Goal: Task Accomplishment & Management: Use online tool/utility

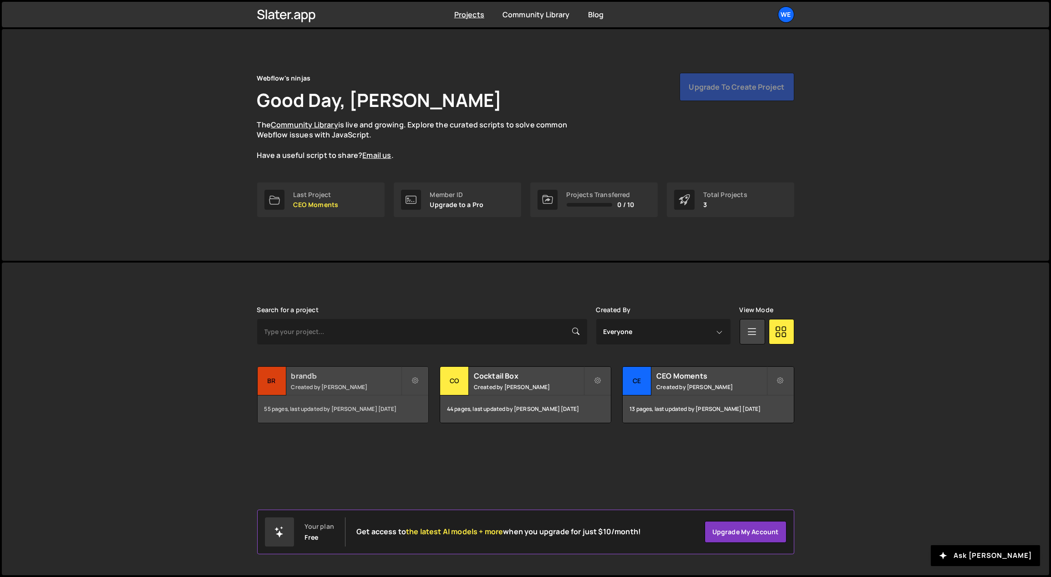
click at [337, 387] on small "Created by [PERSON_NAME]" at bounding box center [346, 387] width 110 height 8
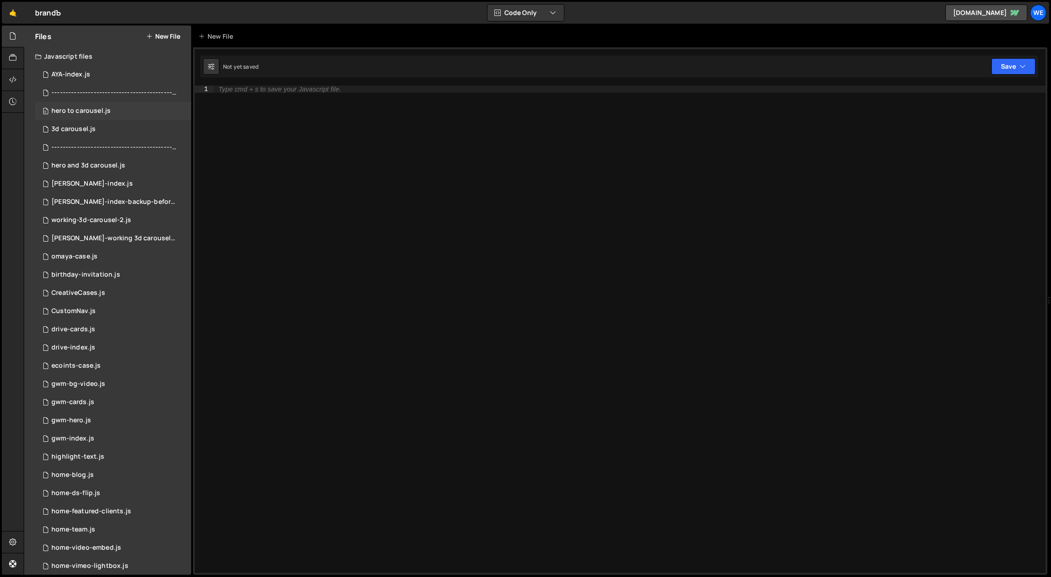
click at [109, 108] on div "0 hero to carousel.js 0" at bounding box center [113, 111] width 156 height 18
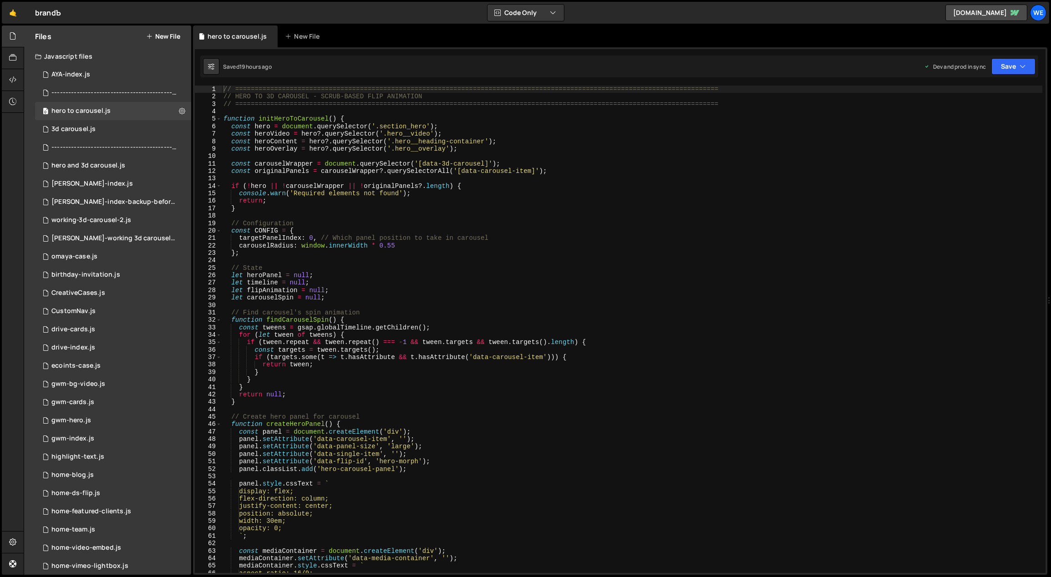
type textarea "const heroVideo = hero?.querySelector('.hero__video');"
click at [372, 132] on div "// ============================================================================…" at bounding box center [632, 337] width 821 height 503
click at [96, 128] on div "0 3d carousel.js 0" at bounding box center [113, 129] width 156 height 18
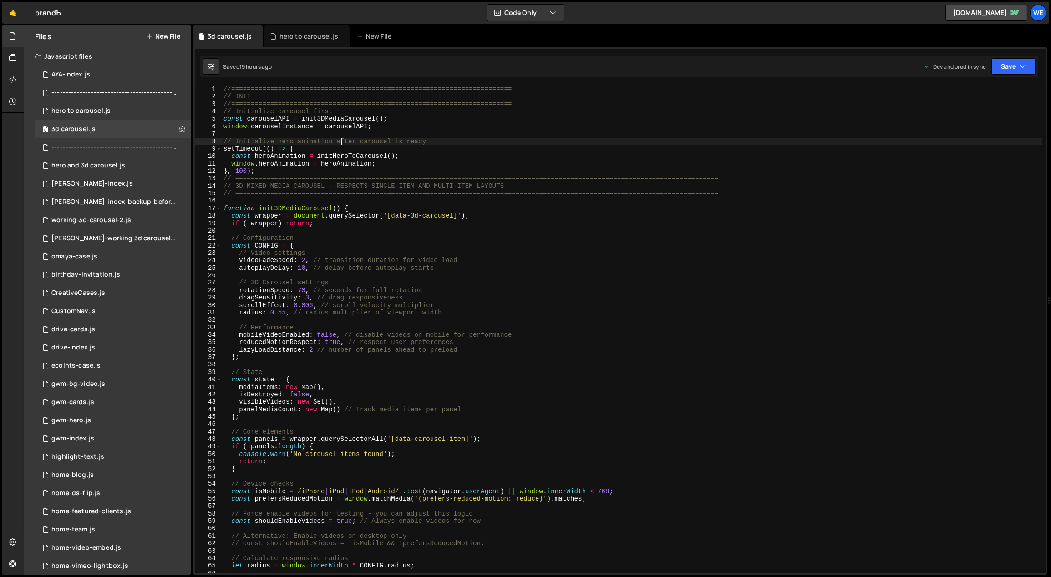
click at [340, 143] on div "//======================================================================== // I…" at bounding box center [632, 337] width 821 height 503
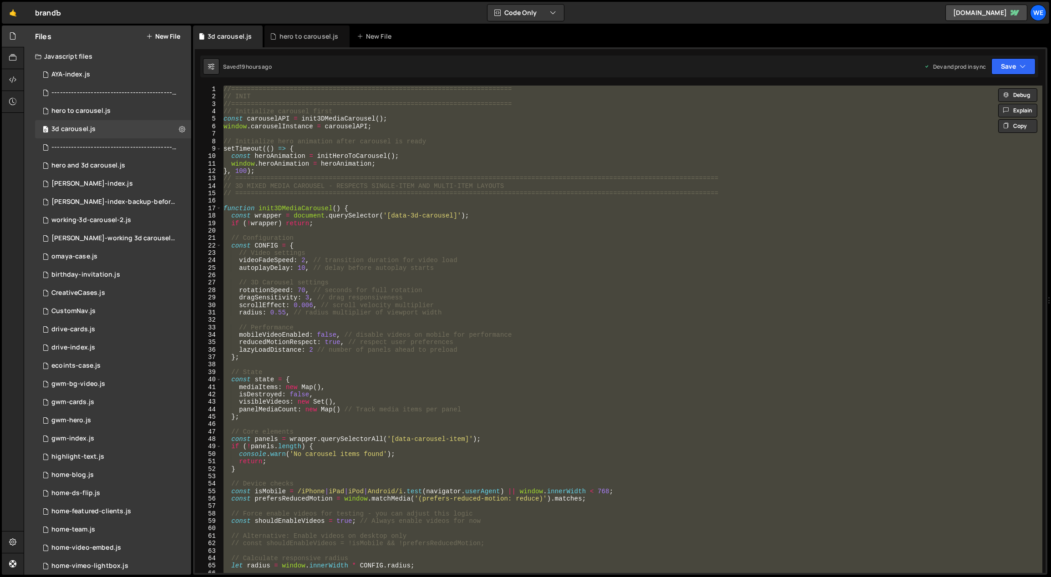
click at [430, 296] on div "//======================================================================== // I…" at bounding box center [632, 329] width 820 height 487
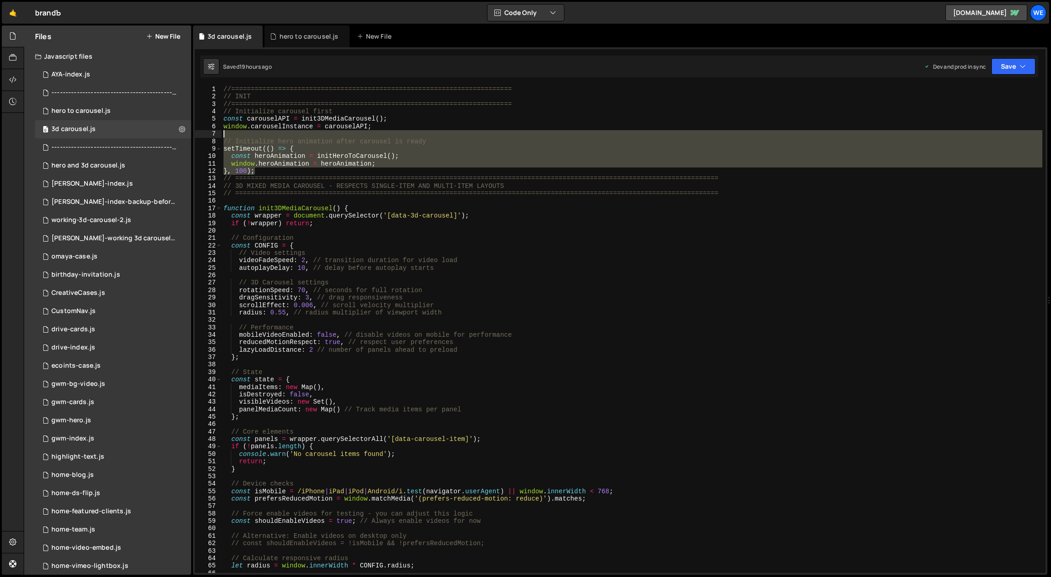
drag, startPoint x: 259, startPoint y: 171, endPoint x: 207, endPoint y: 134, distance: 64.3
click at [230, 134] on div "//======================================================================== // I…" at bounding box center [632, 337] width 821 height 503
type textarea "// Initialize hero animation after carousel is ready"
click at [108, 107] on div "hero to carousel.js" at bounding box center [80, 111] width 59 height 8
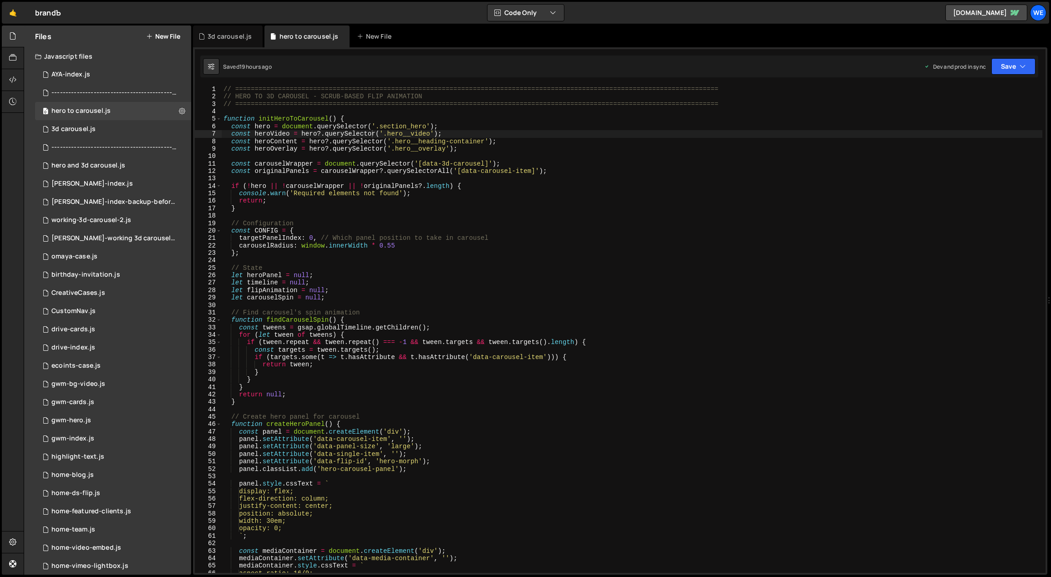
type textarea "function initHeroToCarousel() {"
drag, startPoint x: 336, startPoint y: 119, endPoint x: 258, endPoint y: 117, distance: 77.8
click at [258, 117] on div "// ============================================================================…" at bounding box center [632, 337] width 821 height 503
click at [92, 124] on div "0 3d carousel.js 0" at bounding box center [113, 129] width 156 height 18
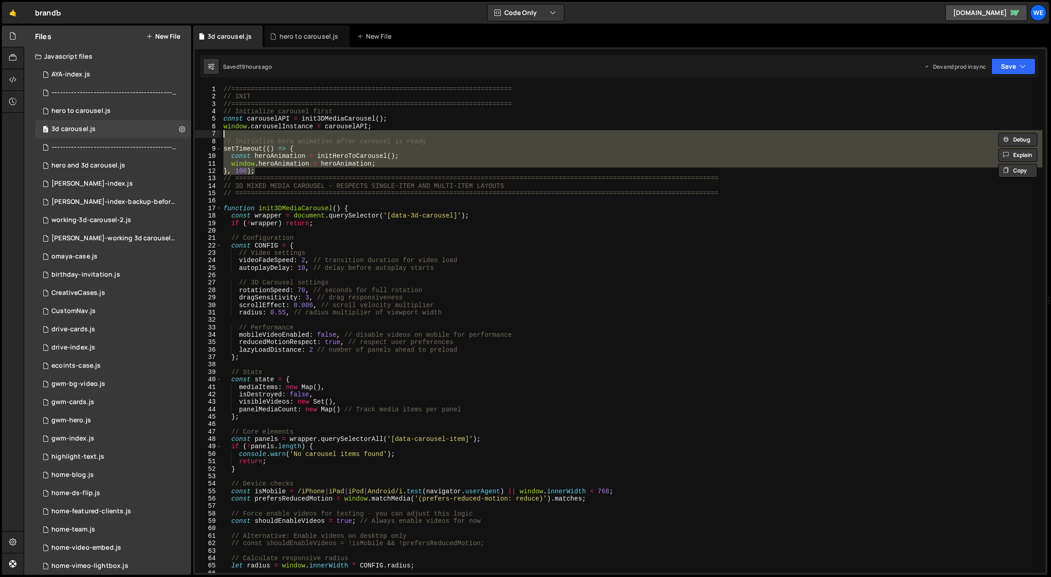
click at [297, 139] on div "//======================================================================== // I…" at bounding box center [632, 329] width 820 height 487
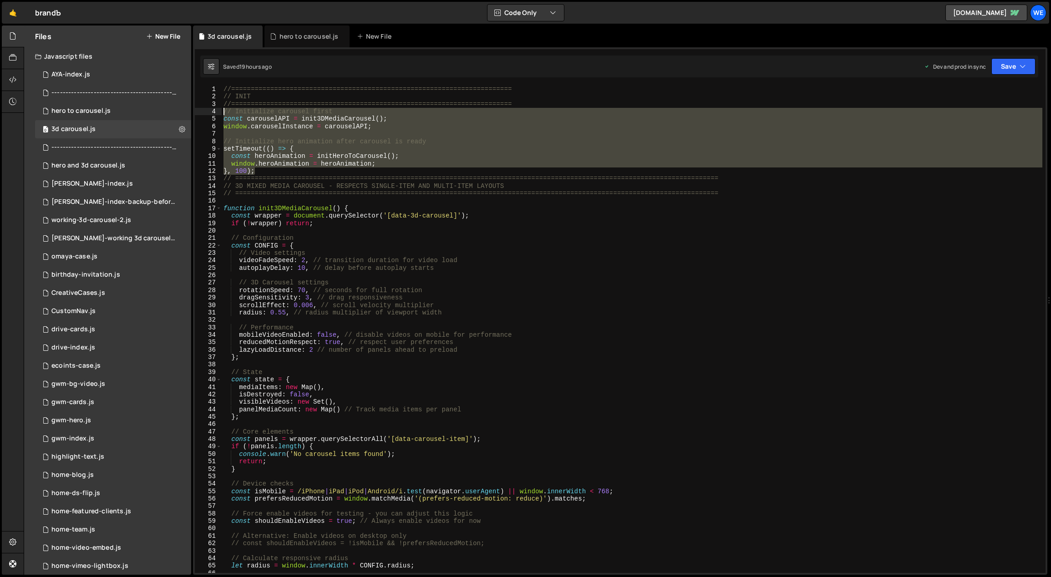
drag, startPoint x: 251, startPoint y: 165, endPoint x: 223, endPoint y: 113, distance: 59.0
click at [223, 113] on div "//======================================================================== // I…" at bounding box center [632, 337] width 821 height 503
paste textarea "initHeroToCarousel()"
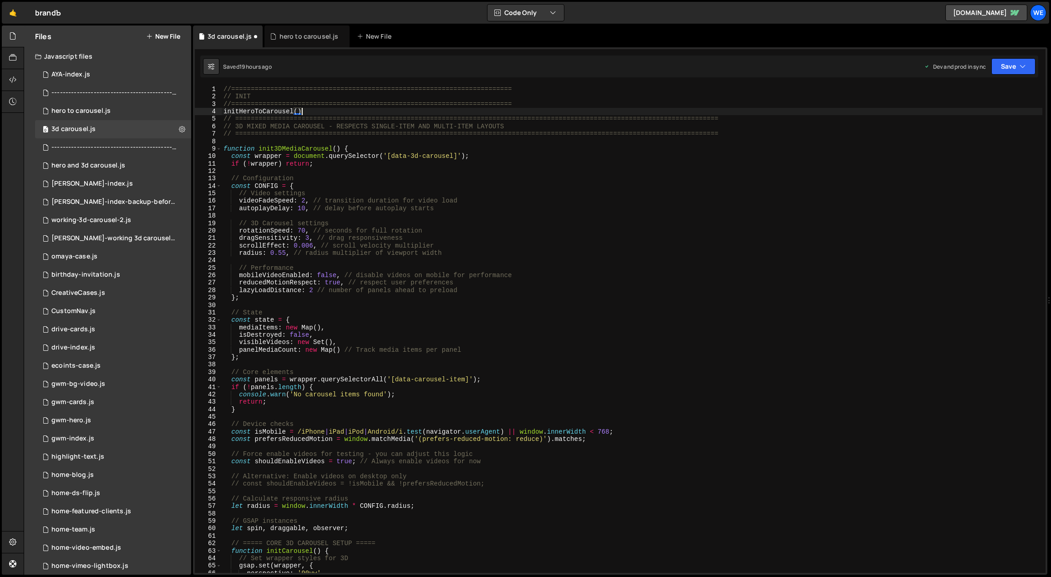
type textarea "initHeroToCarousel();"
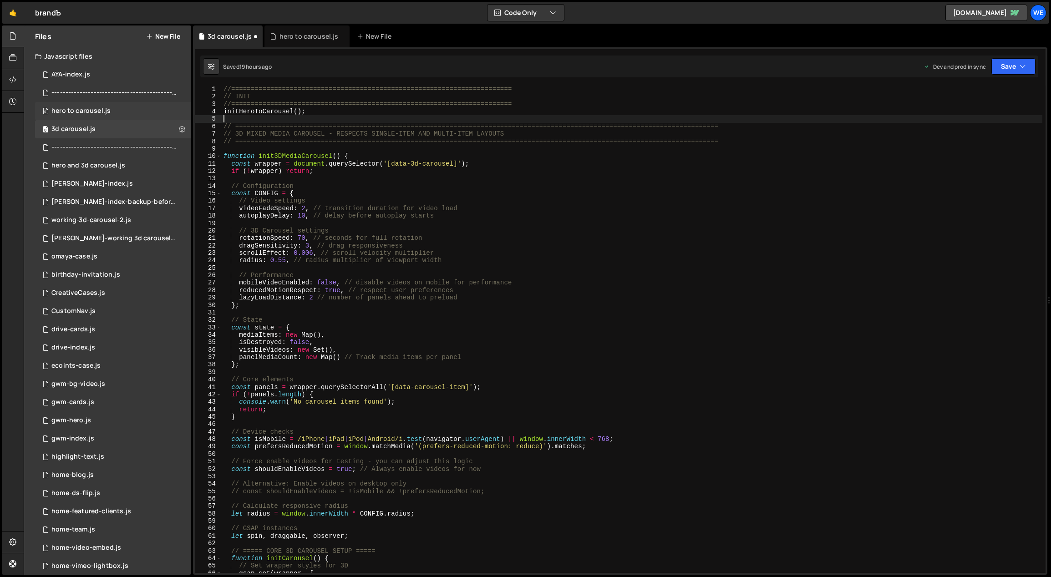
click at [110, 111] on div "0 hero to carousel.js 0" at bounding box center [113, 111] width 156 height 18
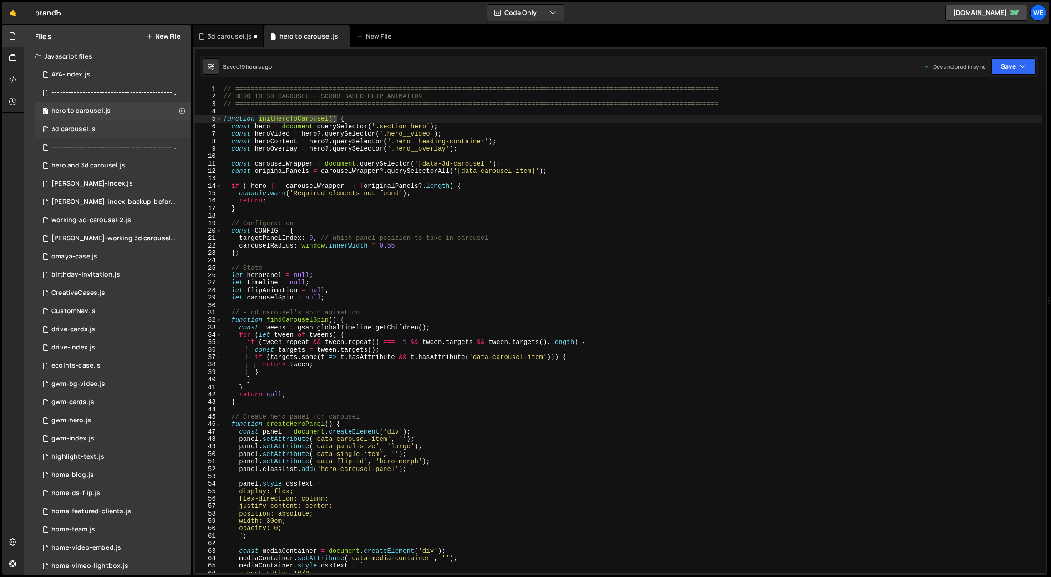
click at [91, 125] on div "3d carousel.js" at bounding box center [73, 129] width 44 height 8
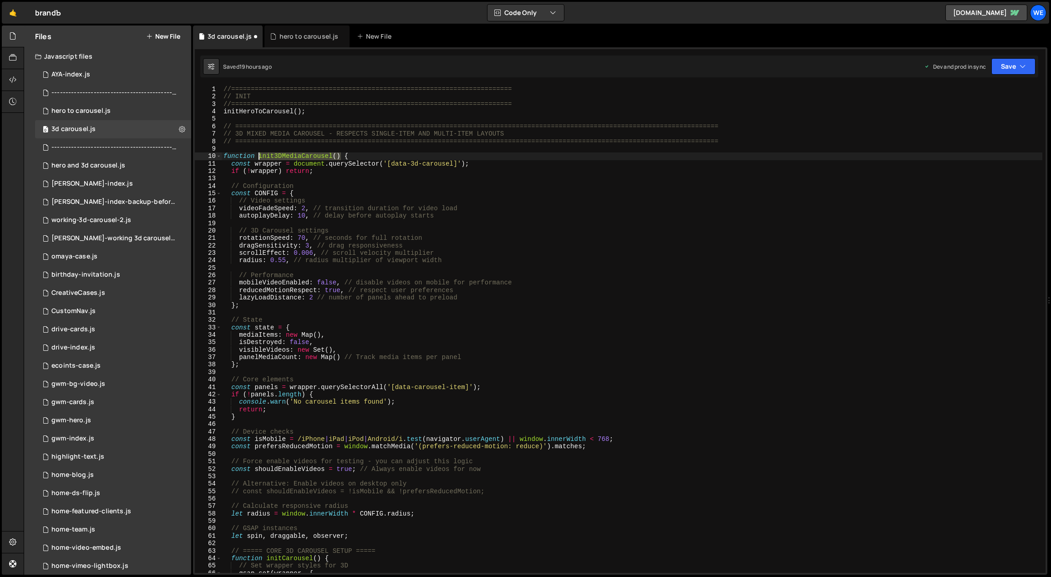
drag, startPoint x: 339, startPoint y: 155, endPoint x: 258, endPoint y: 155, distance: 80.1
click at [258, 155] on div "//======================================================================== // I…" at bounding box center [632, 337] width 821 height 503
click at [320, 110] on div "//======================================================================== // I…" at bounding box center [632, 337] width 821 height 503
type textarea "initHeroToCarousel();"
paste textarea "init3DMediaCarousel()"
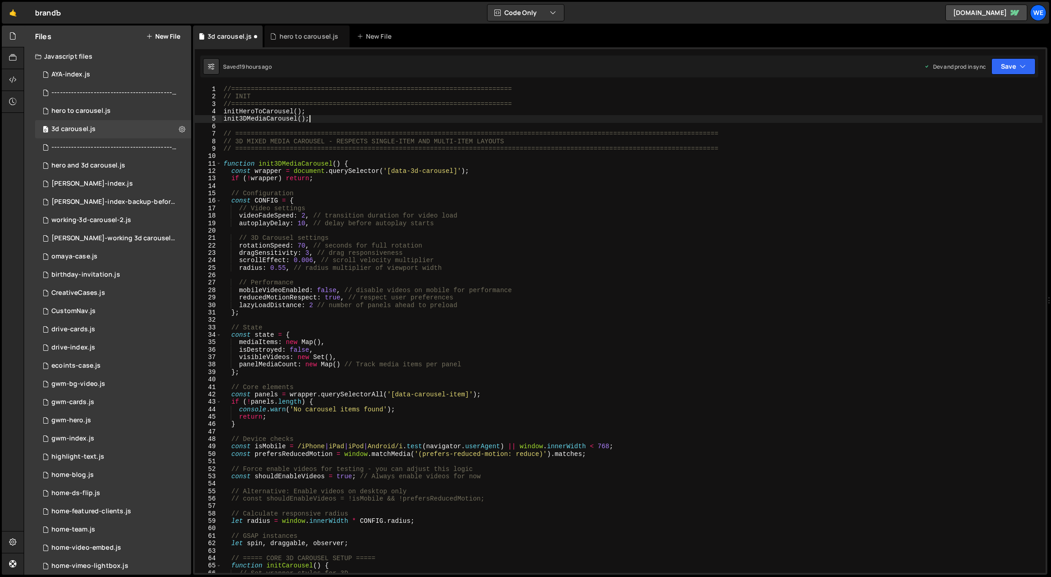
scroll to position [0, 5]
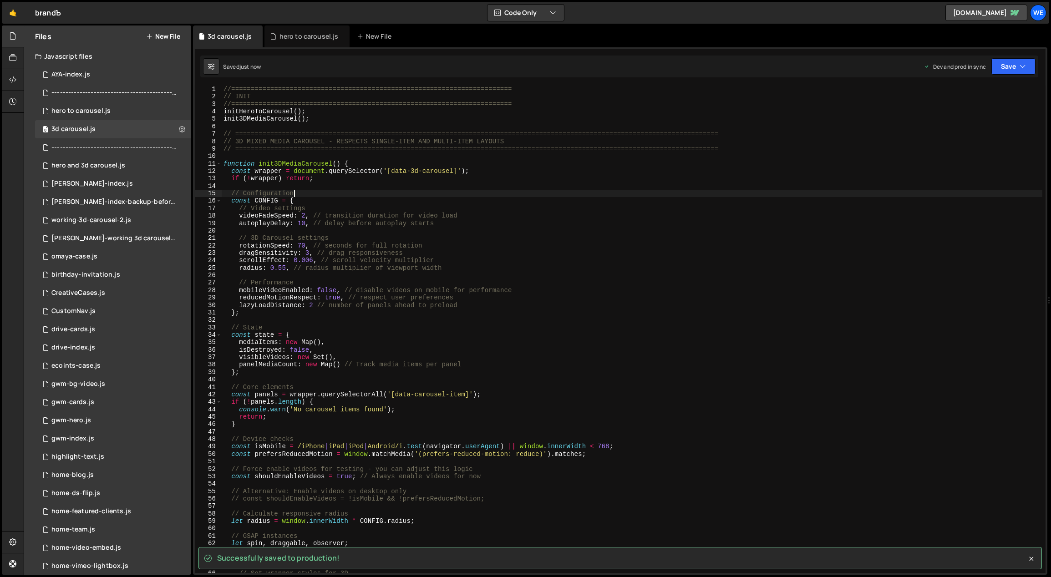
click at [308, 192] on div "//======================================================================== // I…" at bounding box center [632, 337] width 821 height 503
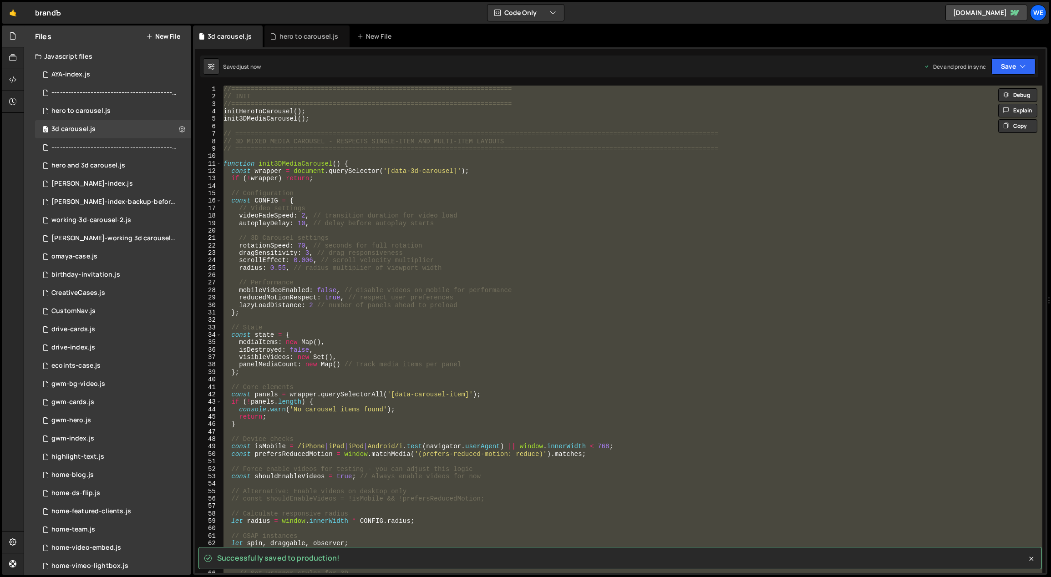
scroll to position [0, 0]
type textarea "}"
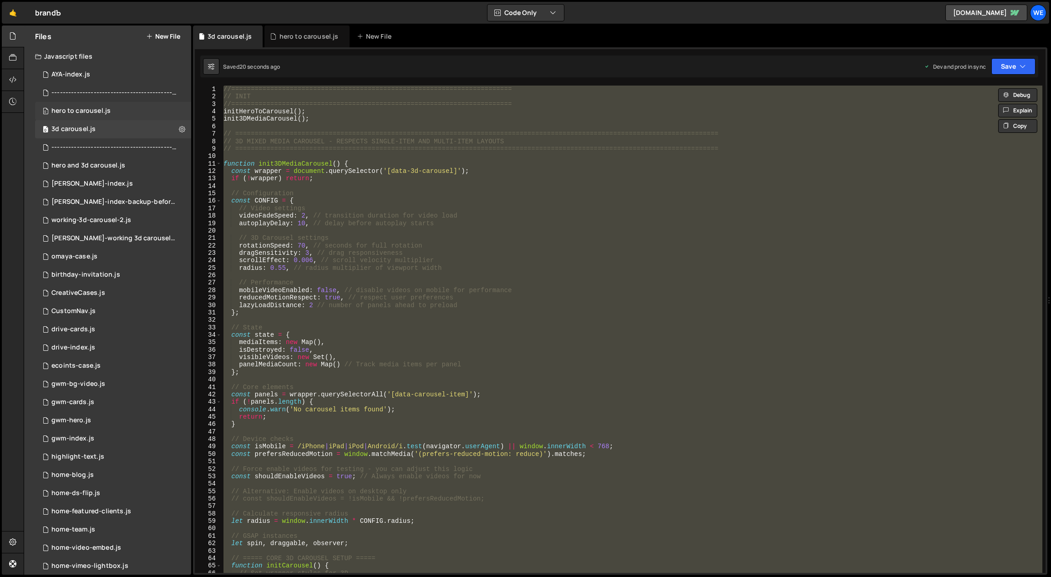
click at [116, 111] on div "0 hero to carousel.js 0" at bounding box center [113, 111] width 156 height 18
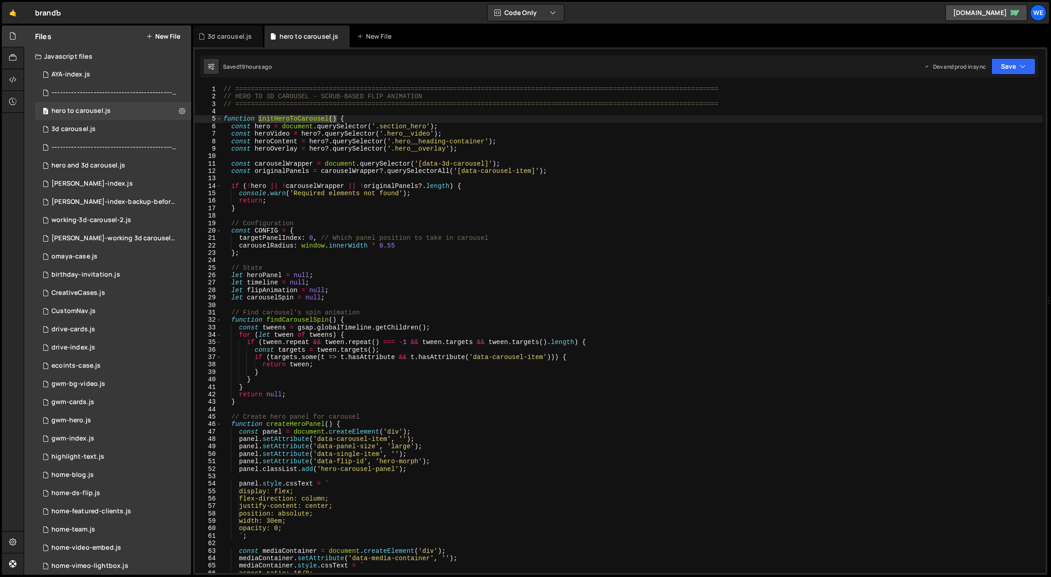
type textarea "// Configuration"
click at [410, 221] on div "// ============================================================================…" at bounding box center [632, 337] width 821 height 503
click at [109, 126] on div "0 3d carousel.js 0" at bounding box center [113, 129] width 156 height 18
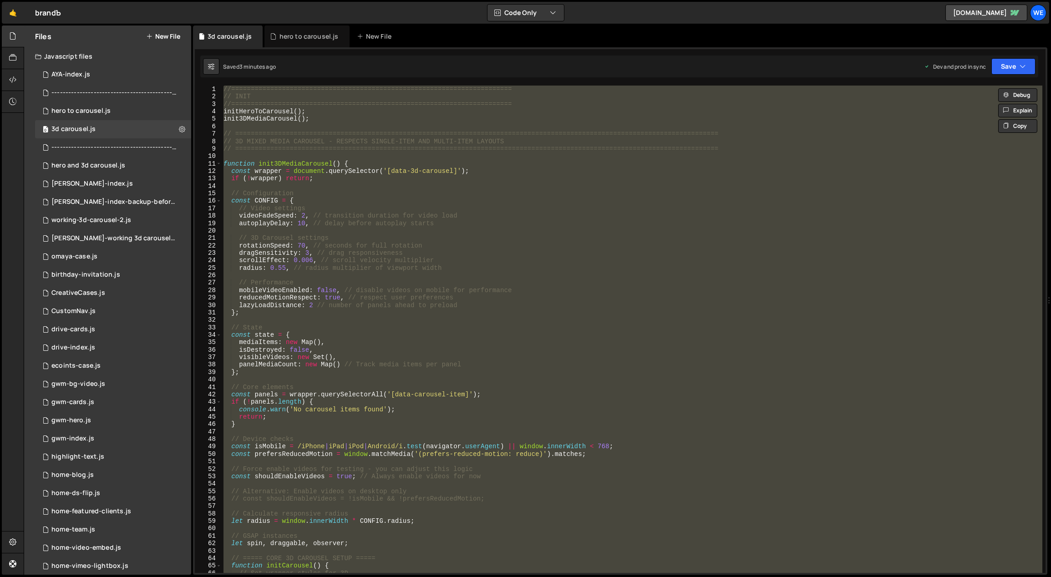
click at [567, 256] on div "//======================================================================== // I…" at bounding box center [632, 329] width 820 height 487
type textarea "dragSensitivity: 3, // drag responsiveness"
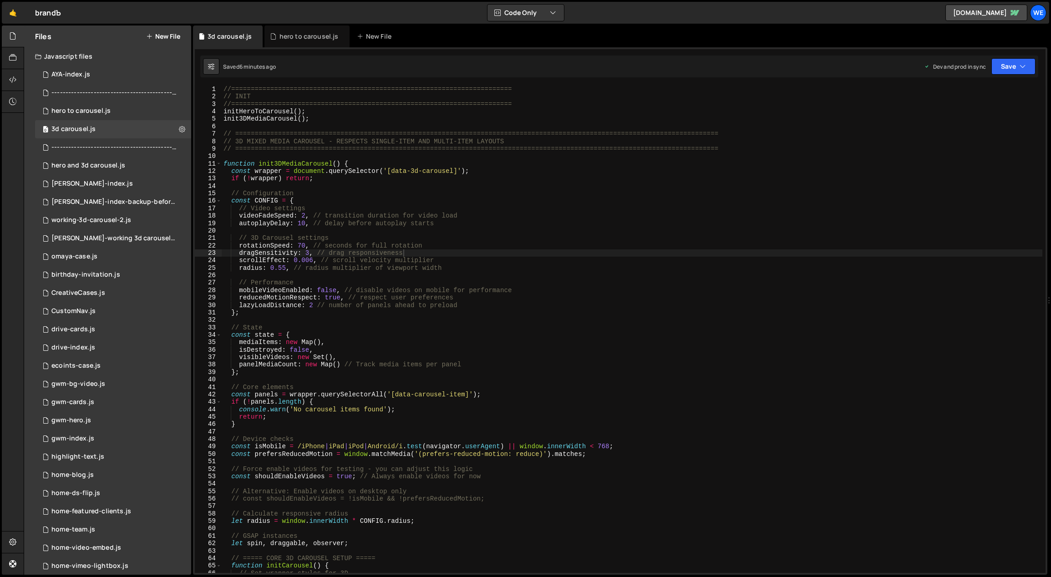
click at [173, 35] on button "New File" at bounding box center [163, 36] width 34 height 7
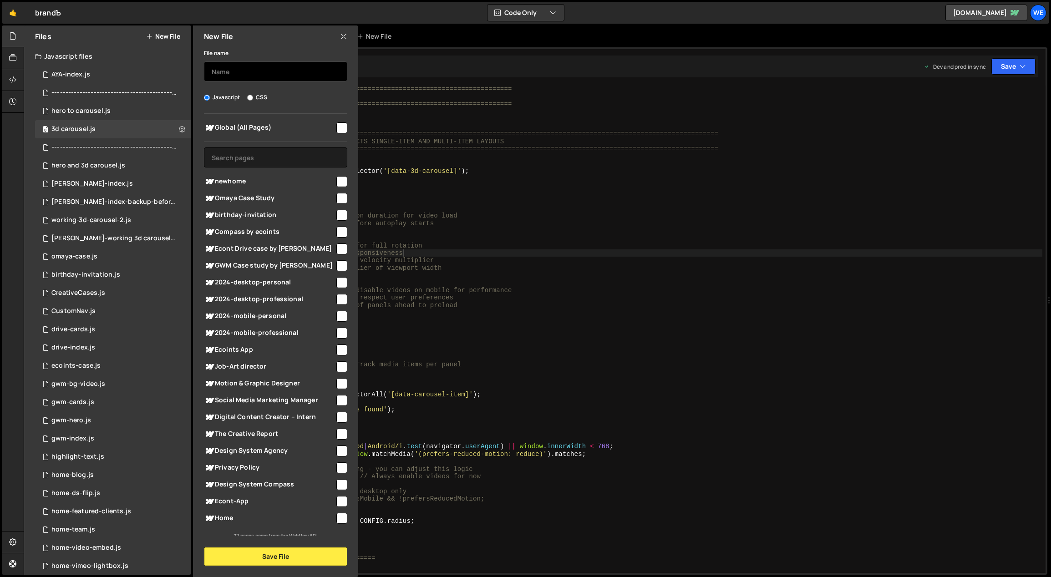
click at [260, 73] on input "text" at bounding box center [275, 71] width 143 height 20
type input "3d-carousel-backup"
click at [323, 556] on button "Save File" at bounding box center [275, 556] width 143 height 19
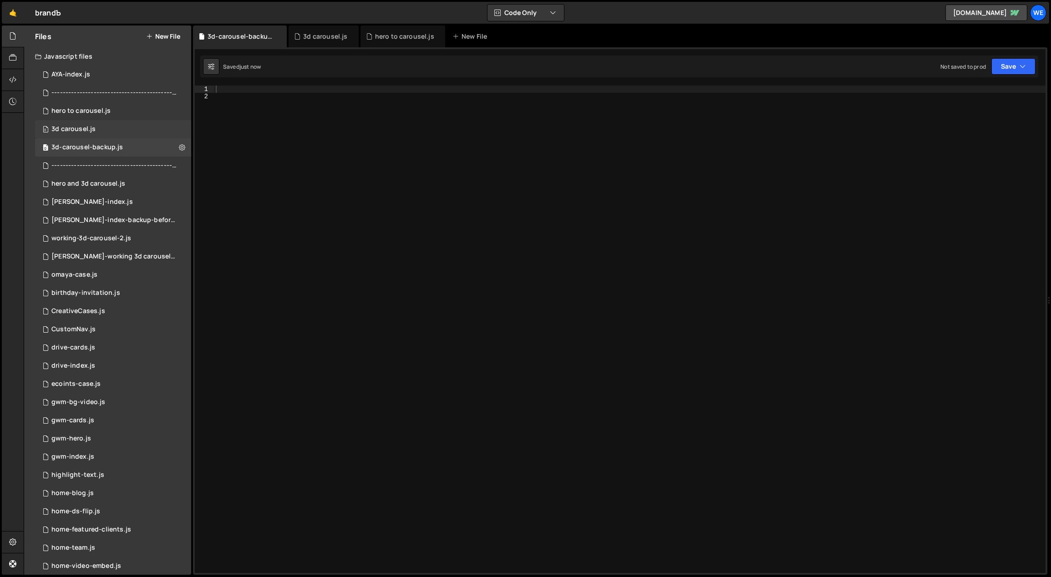
click at [96, 129] on div "0 3d carousel.js 0" at bounding box center [113, 129] width 156 height 18
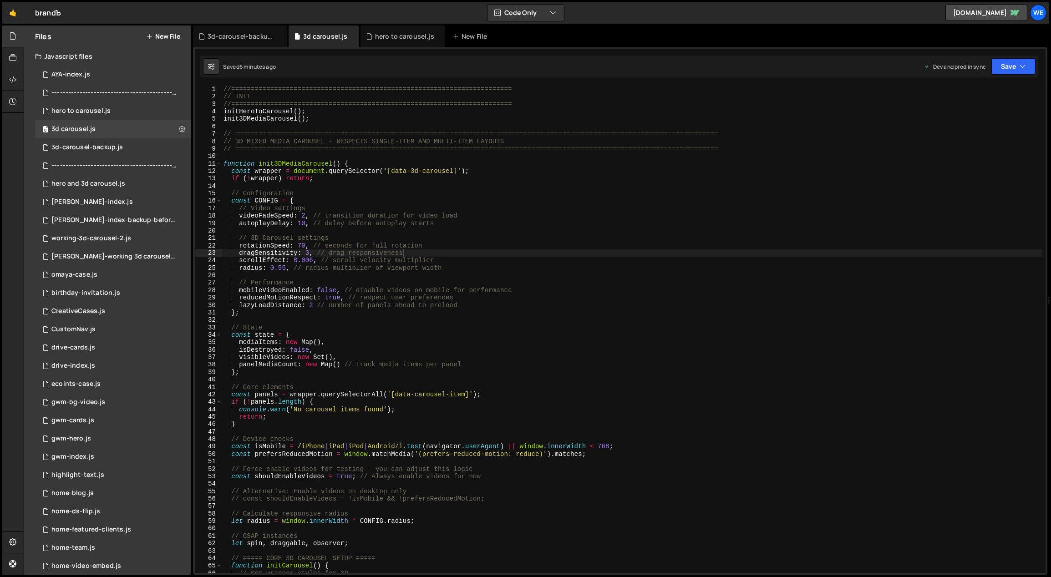
click at [393, 190] on div "//======================================================================== // I…" at bounding box center [632, 337] width 821 height 503
type textarea "}"
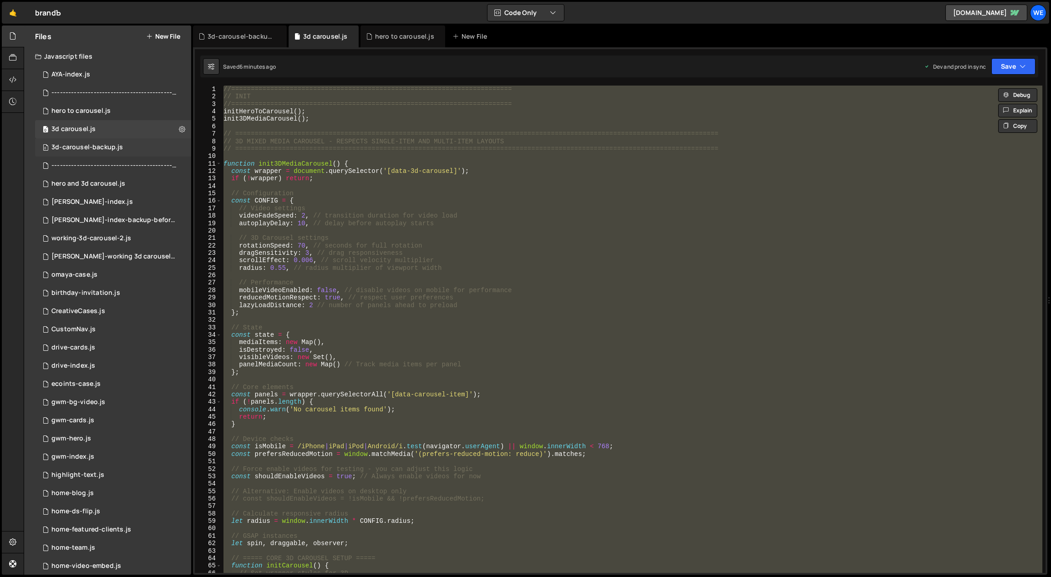
click at [98, 145] on div "3d-carousel-backup.js" at bounding box center [86, 147] width 71 height 8
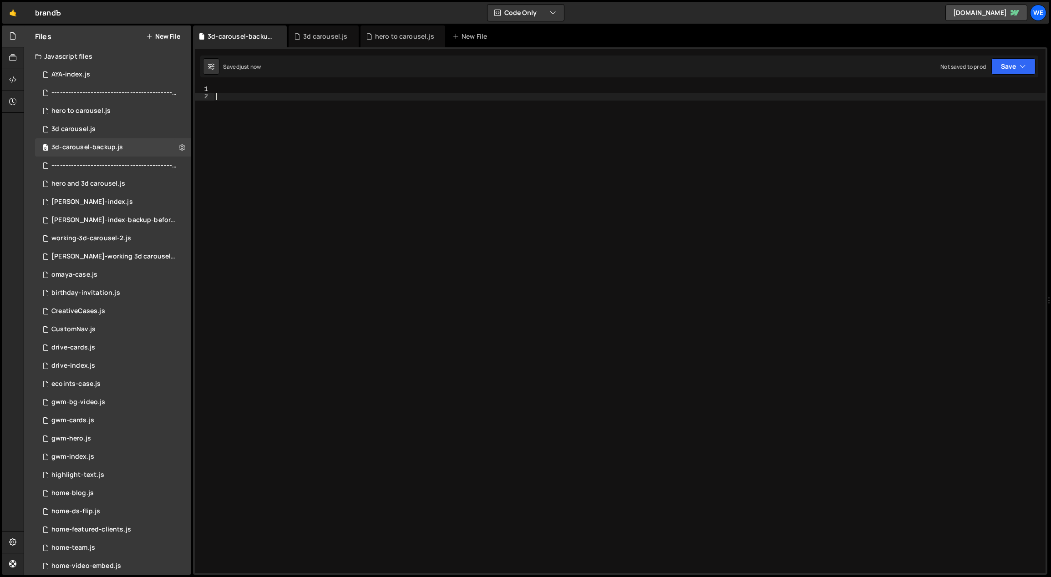
click at [430, 202] on div at bounding box center [630, 337] width 832 height 503
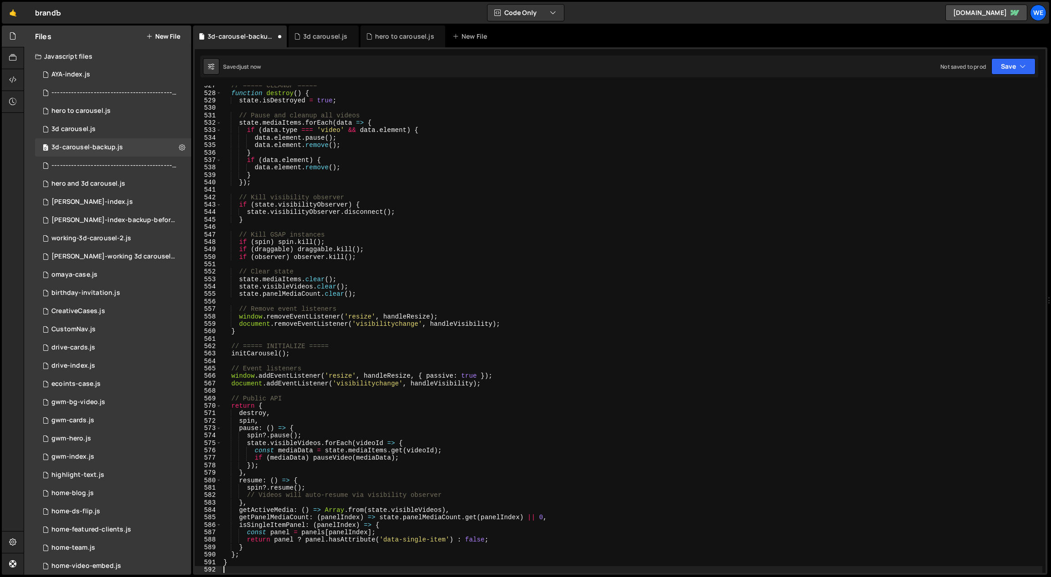
scroll to position [3920, 0]
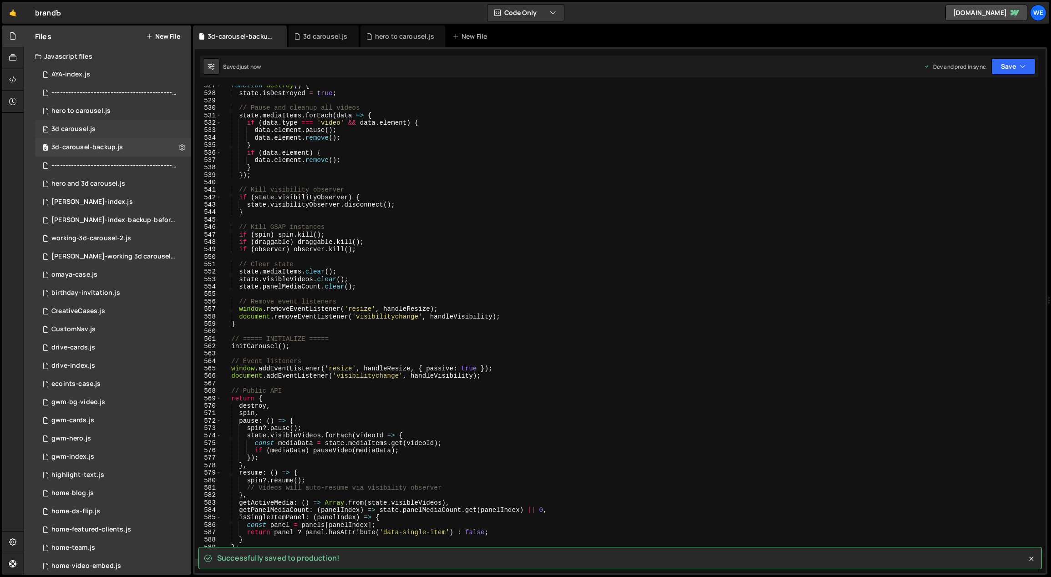
click at [99, 129] on div "0 3d carousel.js 0" at bounding box center [113, 129] width 156 height 18
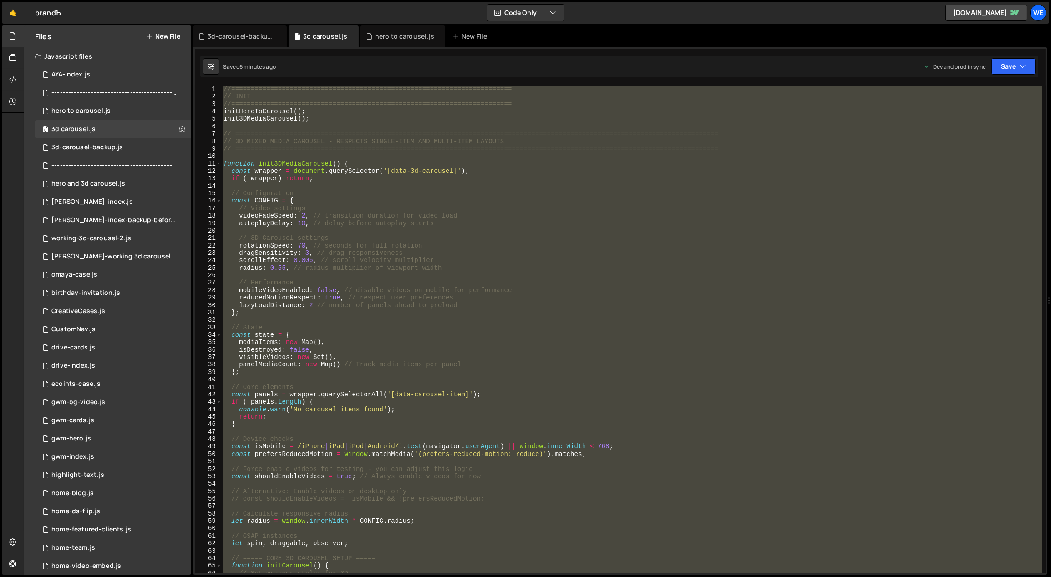
click at [479, 200] on div "//======================================================================== // I…" at bounding box center [632, 329] width 820 height 487
paste textarea
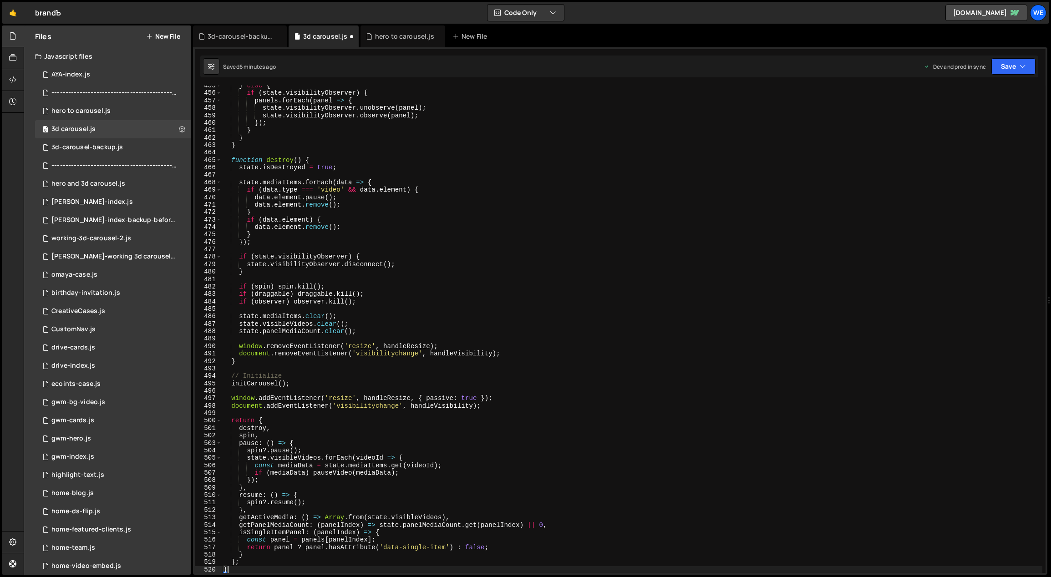
type textarea "};"
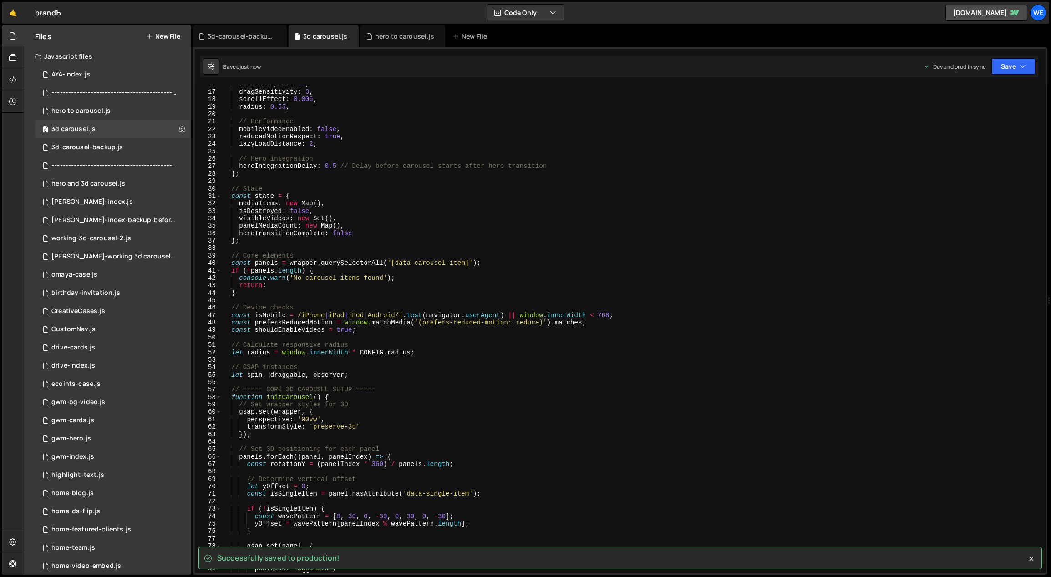
scroll to position [0, 0]
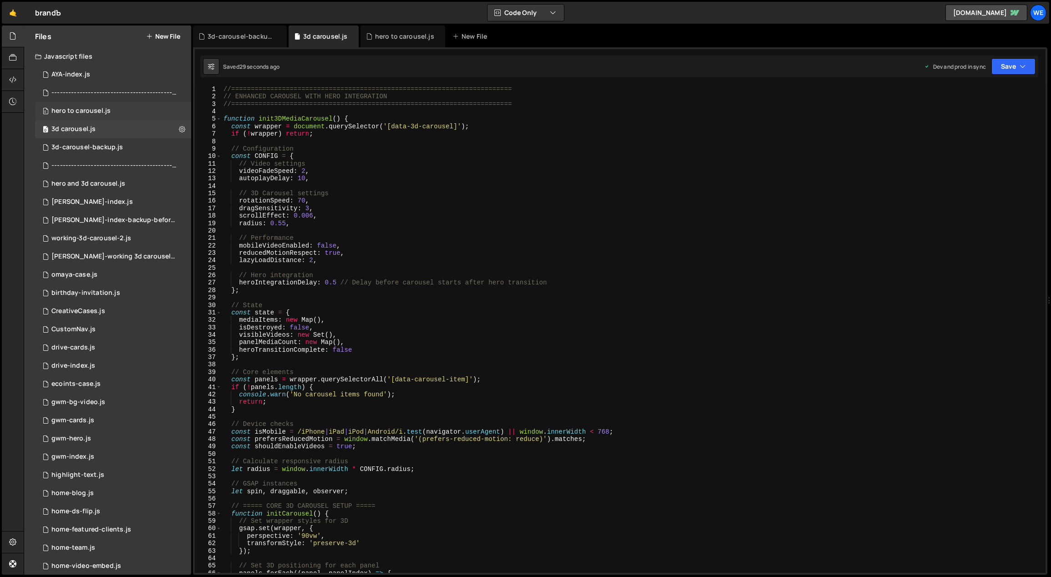
click at [117, 111] on div "0 hero to carousel.js 0" at bounding box center [113, 111] width 156 height 18
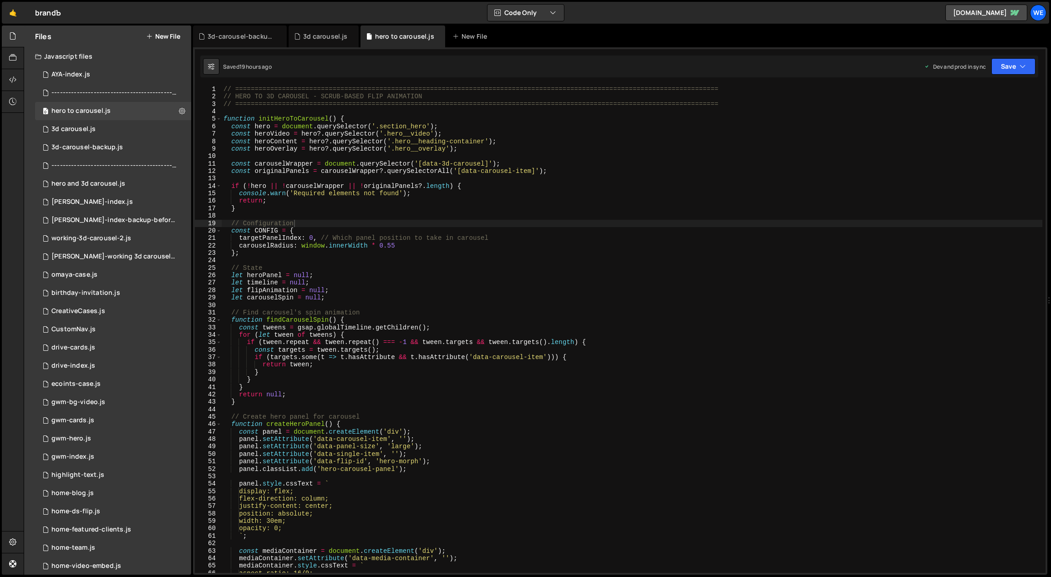
click at [502, 202] on div "// ============================================================================…" at bounding box center [632, 337] width 821 height 503
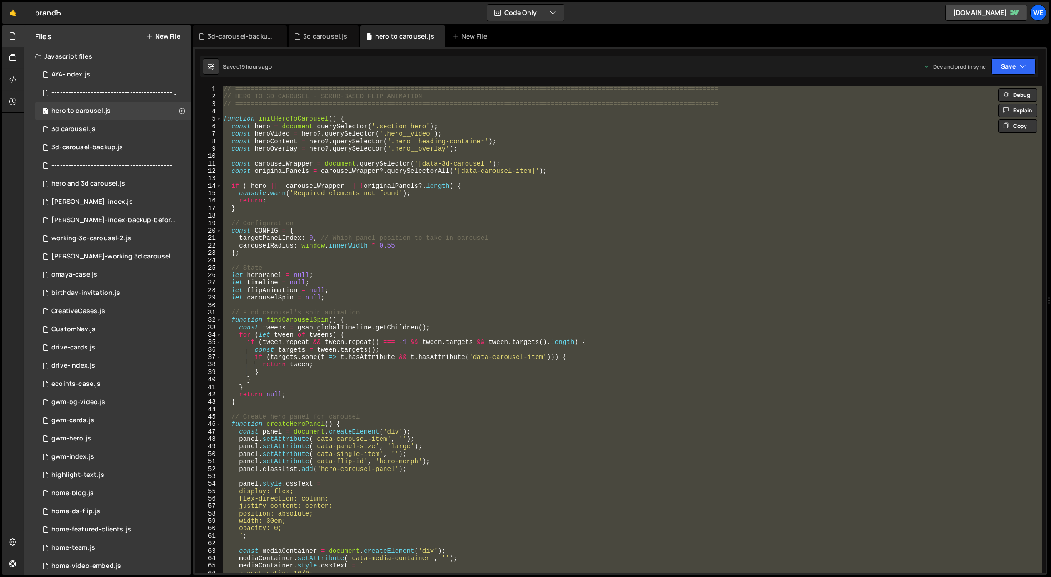
paste textarea
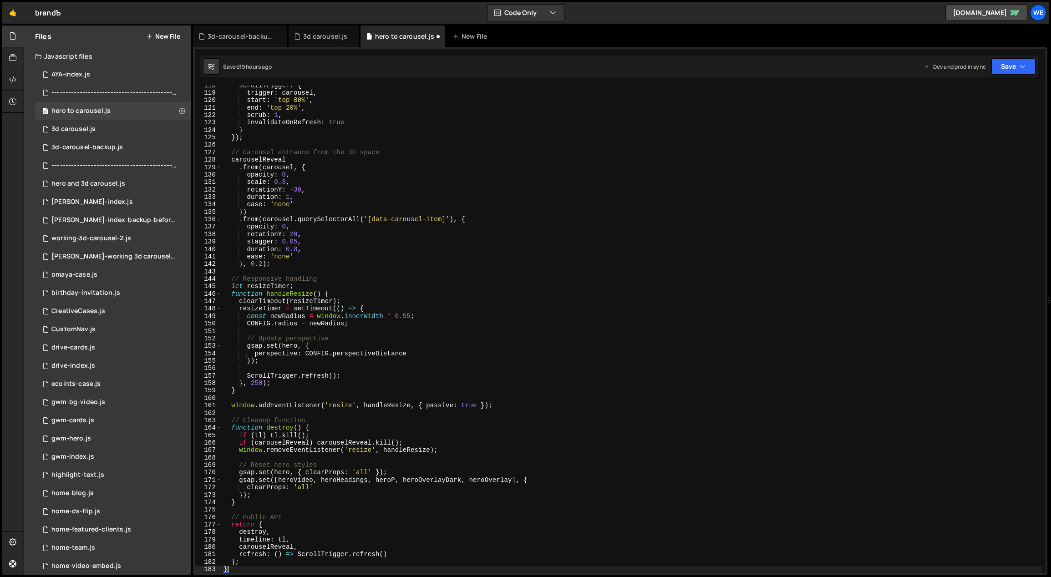
type textarea "};"
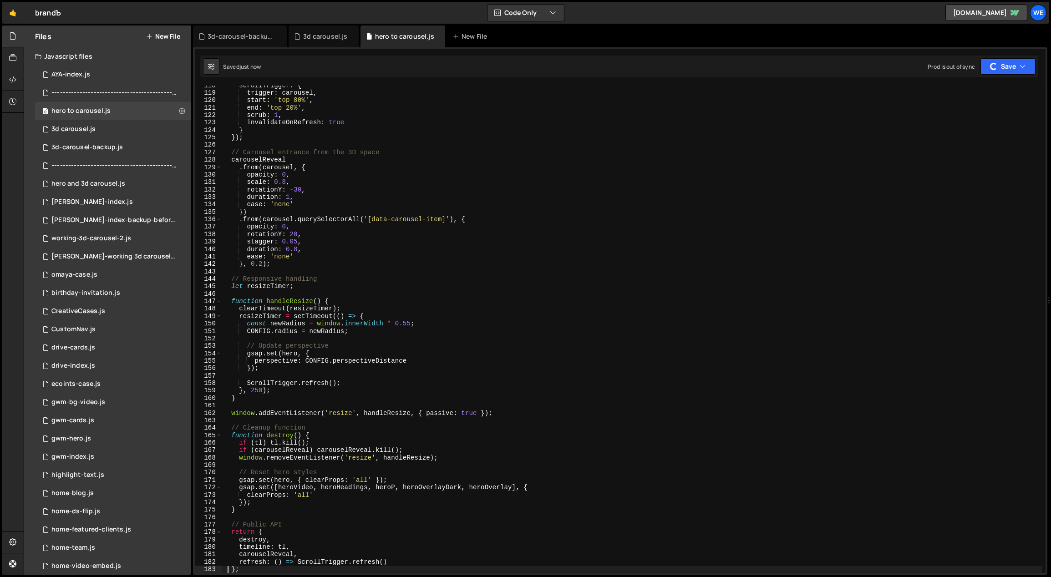
scroll to position [1129, 0]
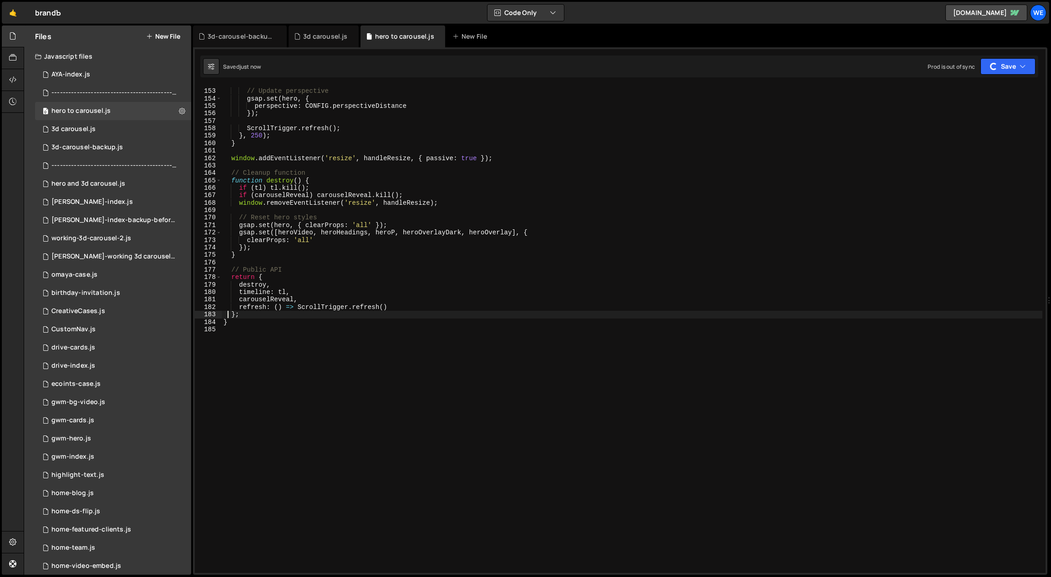
click at [457, 433] on div "// Update perspective gsap . set ( hero , { perspective : CONFIG . perspectiveD…" at bounding box center [632, 331] width 821 height 503
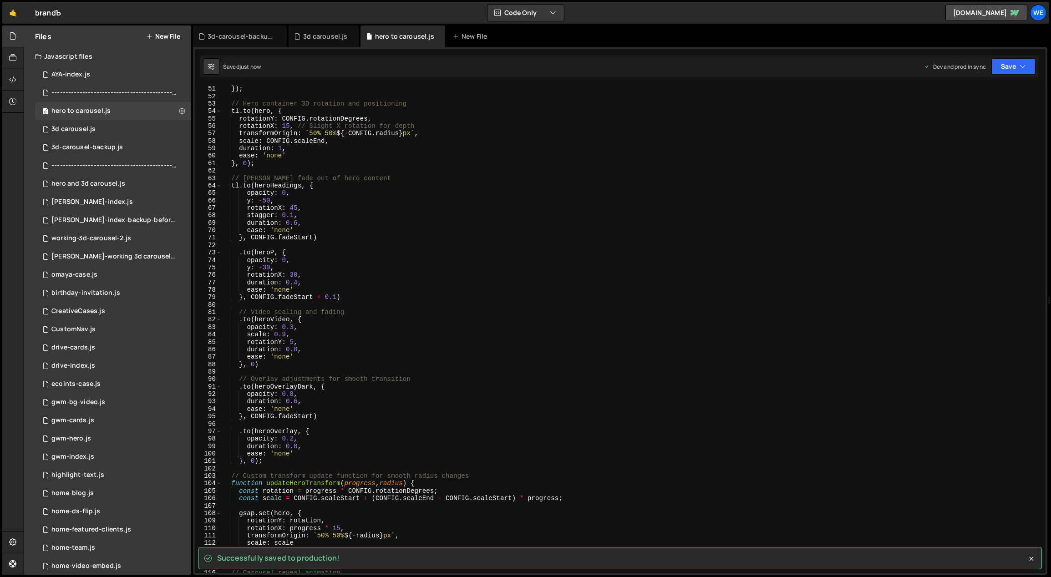
scroll to position [0, 0]
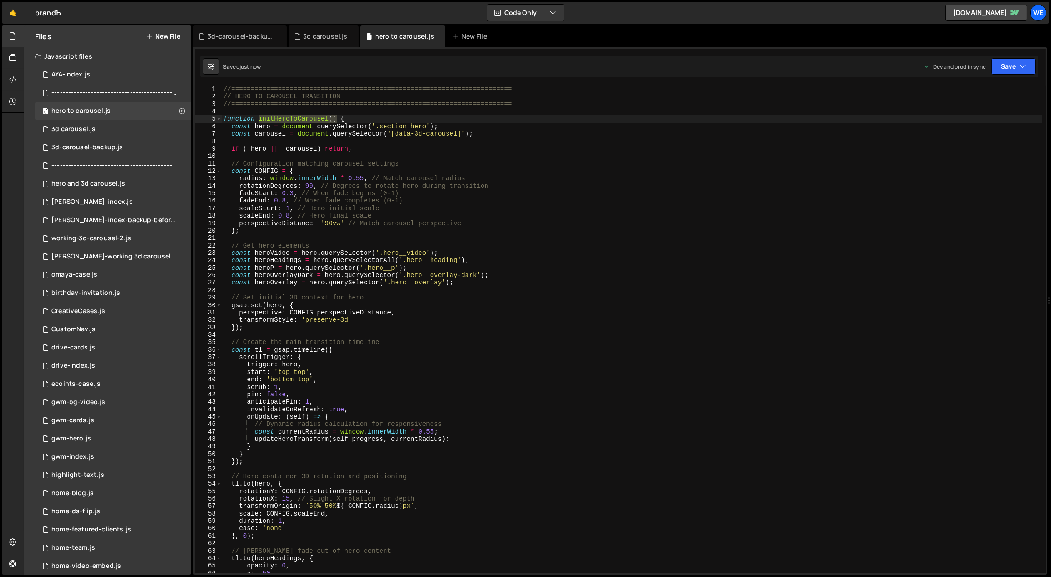
drag, startPoint x: 336, startPoint y: 118, endPoint x: 264, endPoint y: 118, distance: 71.9
click at [259, 118] on div "//======================================================================== // H…" at bounding box center [632, 337] width 821 height 503
type textarea "function initHeroToCarousel() {"
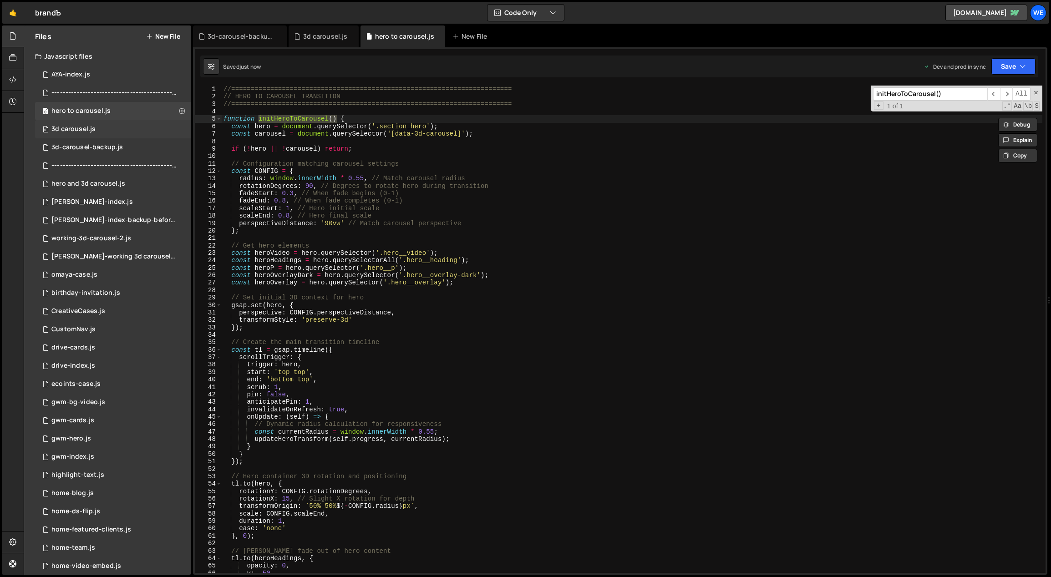
click at [104, 129] on div "0 3d carousel.js 0" at bounding box center [113, 129] width 156 height 18
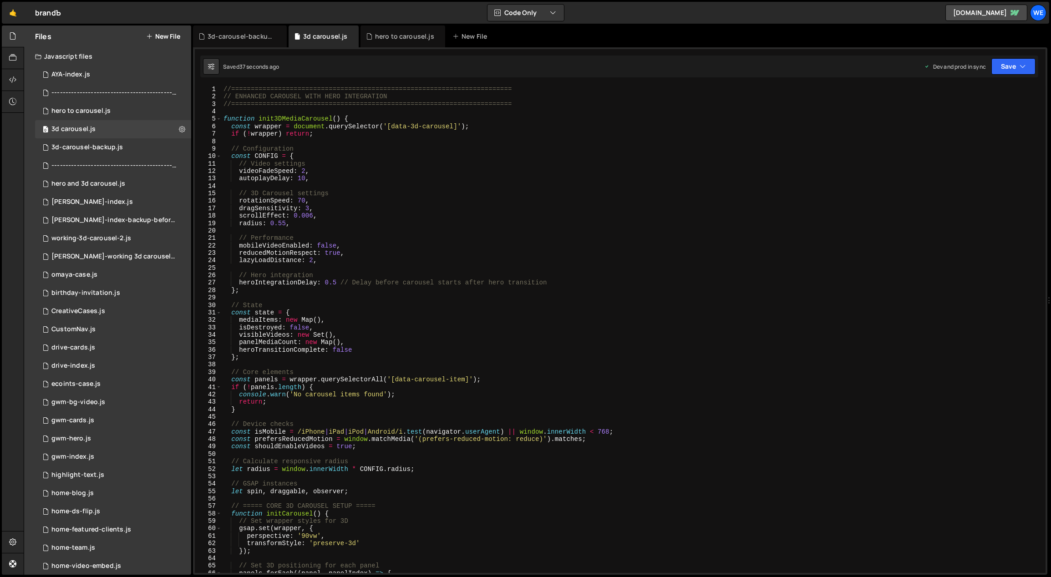
type textarea "autoplayDelay: 10,"
click at [369, 180] on div "//======================================================================== // E…" at bounding box center [632, 337] width 821 height 503
type input "initHeroToCarousel()"
click at [93, 148] on div "3d-carousel-backup.js" at bounding box center [86, 147] width 71 height 8
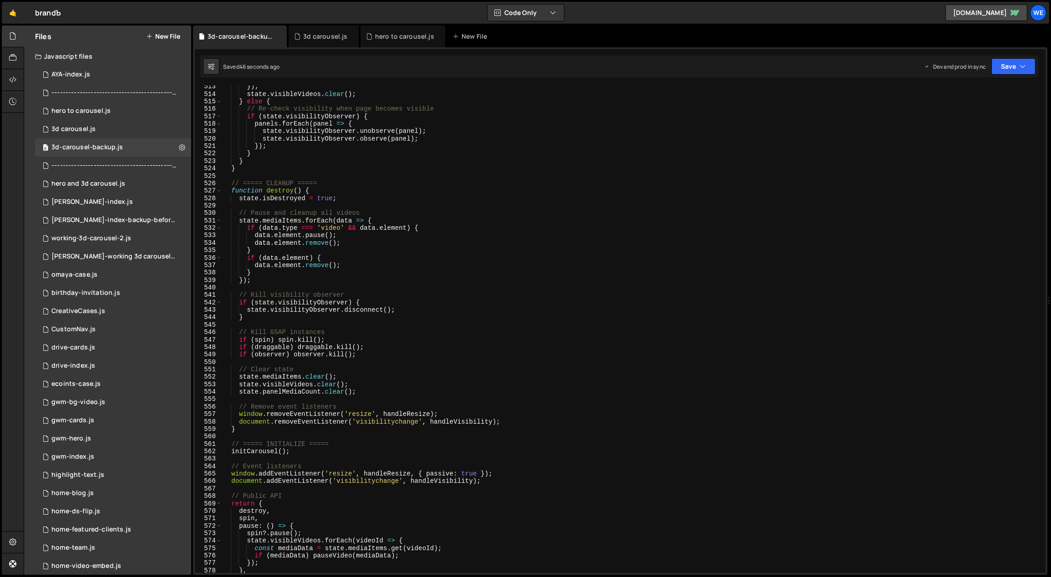
scroll to position [3815, 0]
click at [472, 206] on div "}) ; state . visibleVideos . clear ( ) ; } else { // Re-check visibility when p…" at bounding box center [632, 334] width 821 height 503
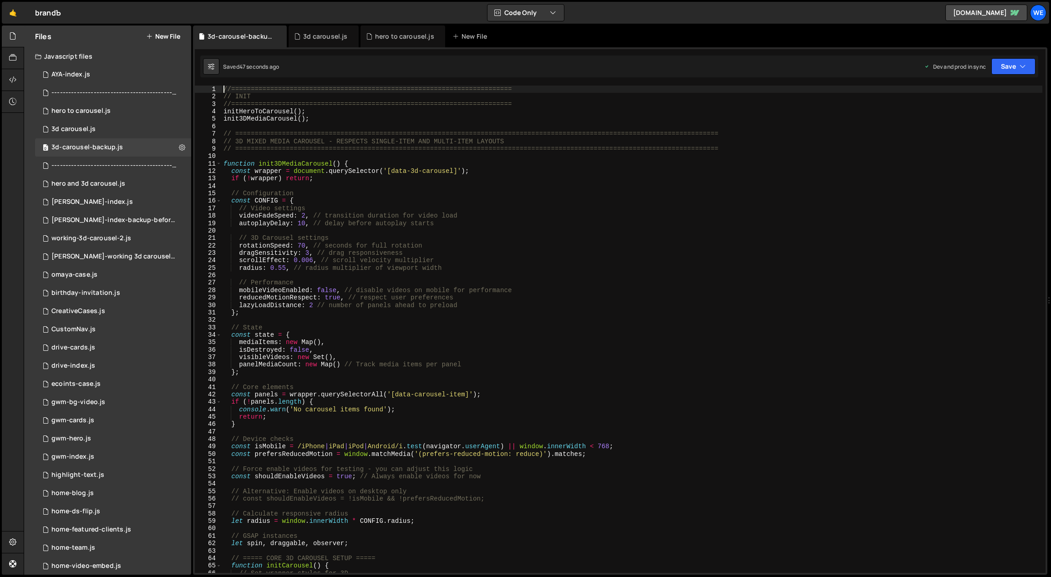
scroll to position [0, 0]
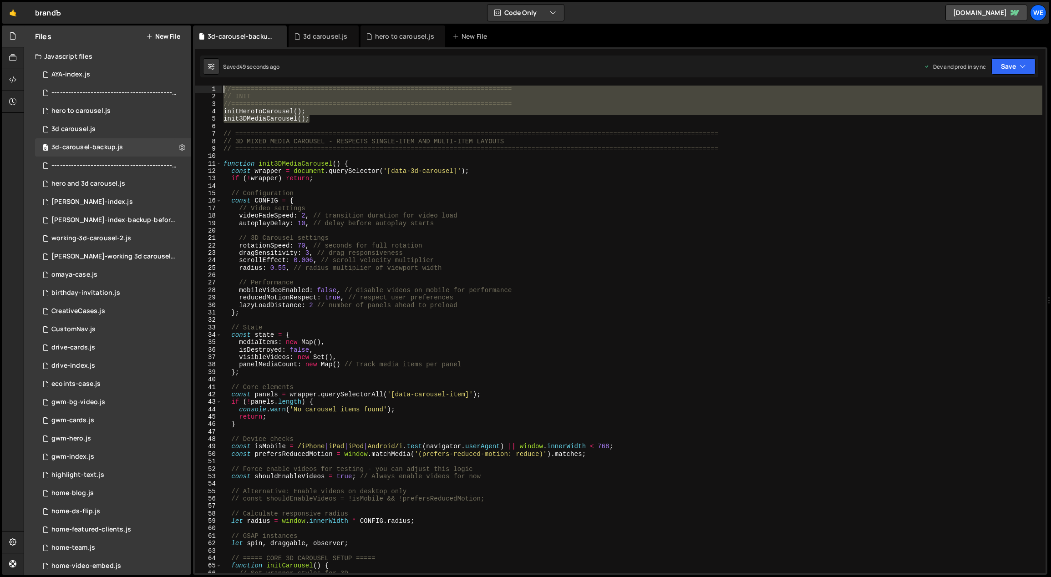
drag, startPoint x: 253, startPoint y: 109, endPoint x: 207, endPoint y: 83, distance: 53.8
click at [209, 83] on div "1 Type cmd + s to save your Javascript file. הההההההההההההההההההההההההההההההההה…" at bounding box center [620, 310] width 854 height 527
type textarea "//======================================================================== // I…"
click at [133, 125] on div "0 3d carousel.js 0" at bounding box center [113, 129] width 156 height 18
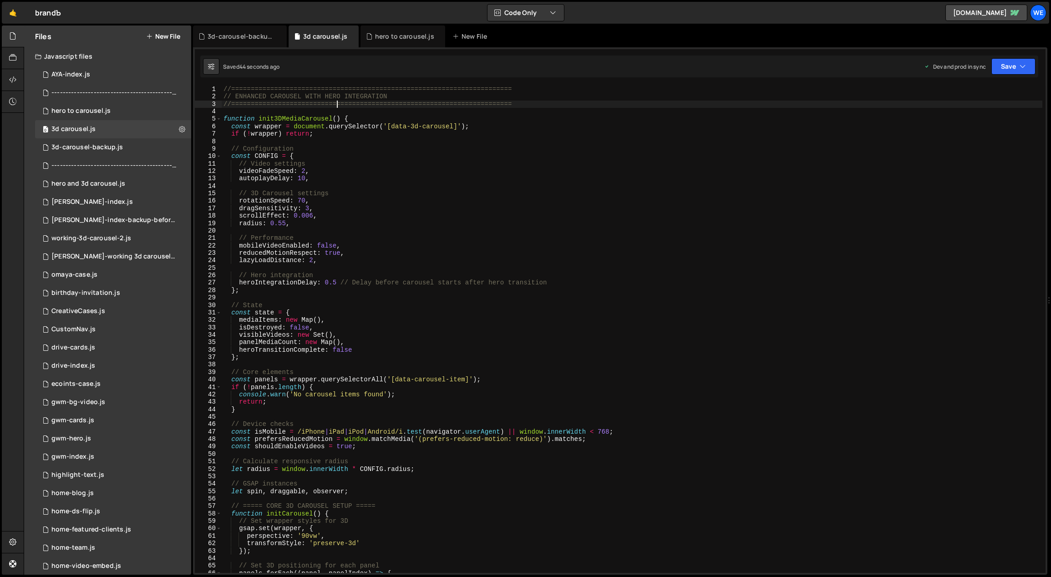
click at [336, 105] on div "//======================================================================== // E…" at bounding box center [632, 337] width 821 height 503
type textarea "//========================================================================"
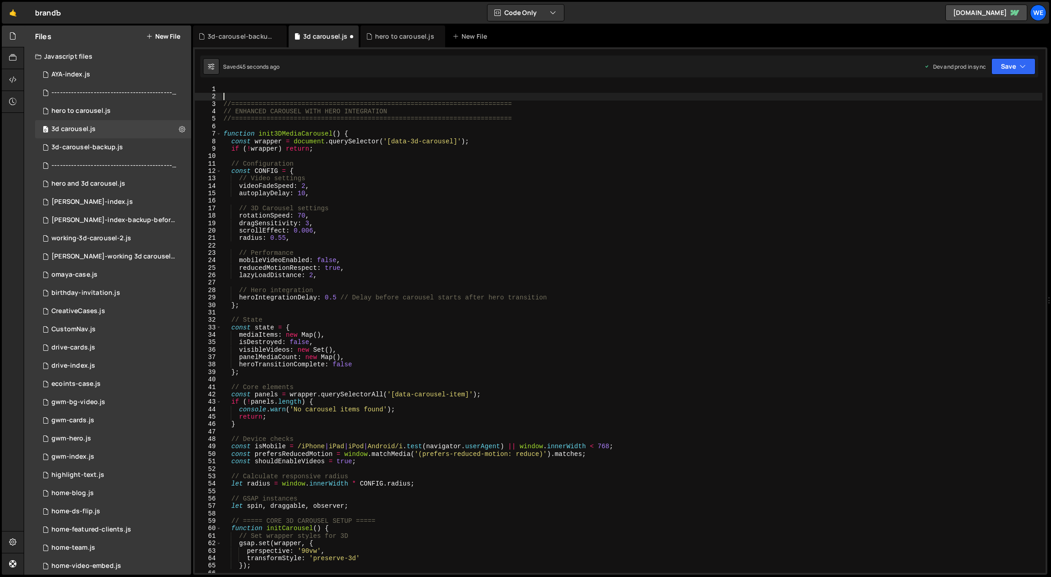
paste textarea "init3DMediaCarousel();"
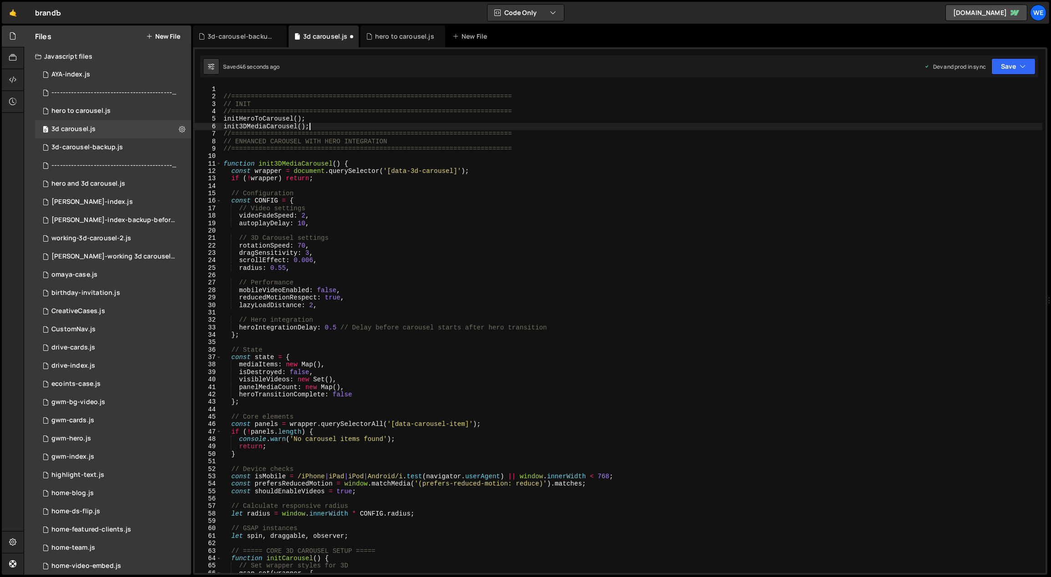
type textarea "//========================================================================"
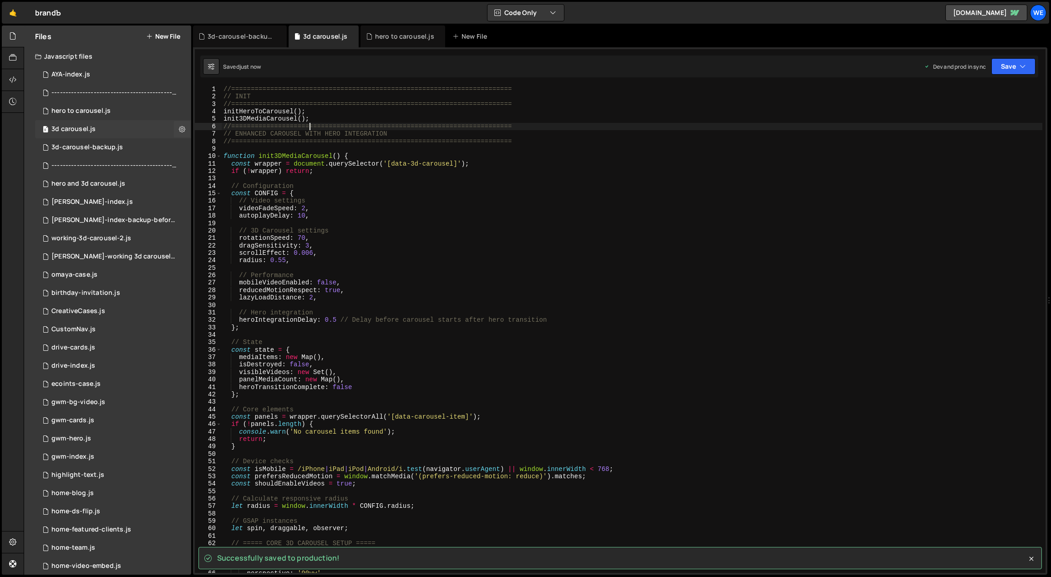
click at [111, 129] on div "0 3d carousel.js 0" at bounding box center [113, 129] width 156 height 18
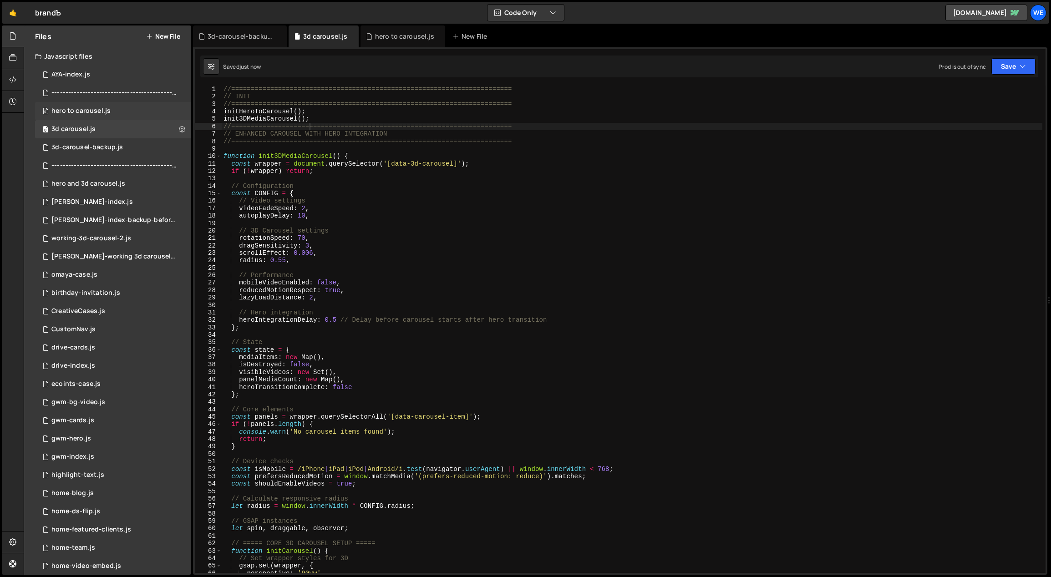
click at [112, 111] on div "0 hero to carousel.js 0" at bounding box center [113, 111] width 156 height 18
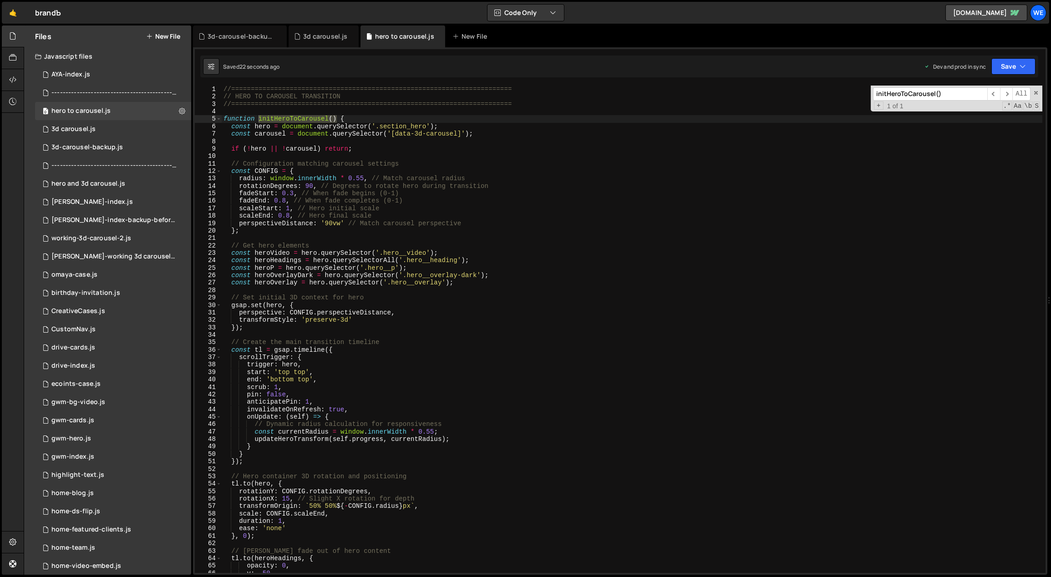
type textarea "if (!hero || !carousel) return;"
click at [373, 147] on div "//======================================================================== // H…" at bounding box center [632, 337] width 821 height 503
click at [111, 128] on div "0 3d carousel.js 0" at bounding box center [113, 129] width 156 height 18
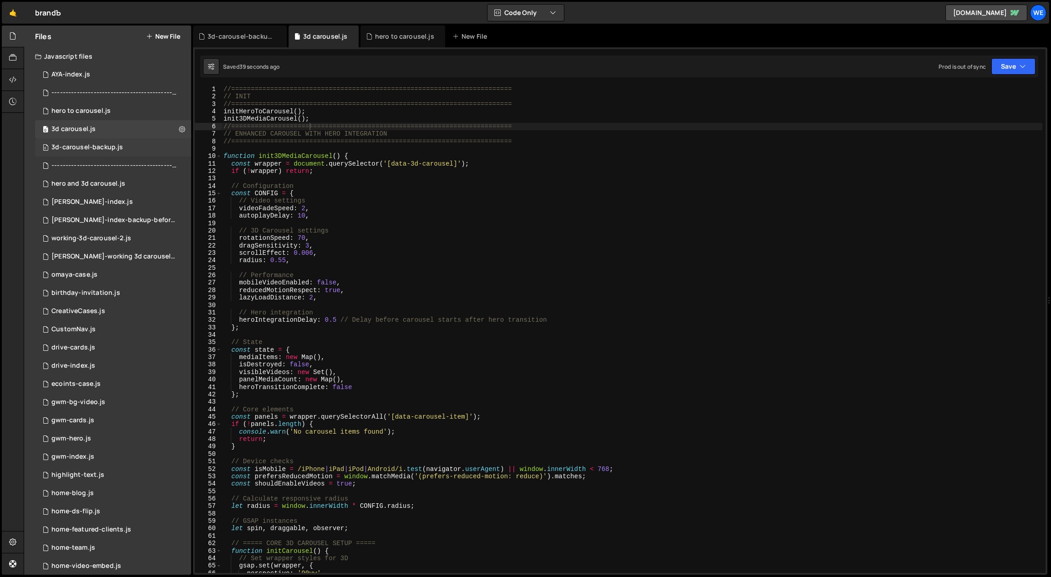
click at [107, 145] on div "3d-carousel-backup.js" at bounding box center [86, 147] width 71 height 8
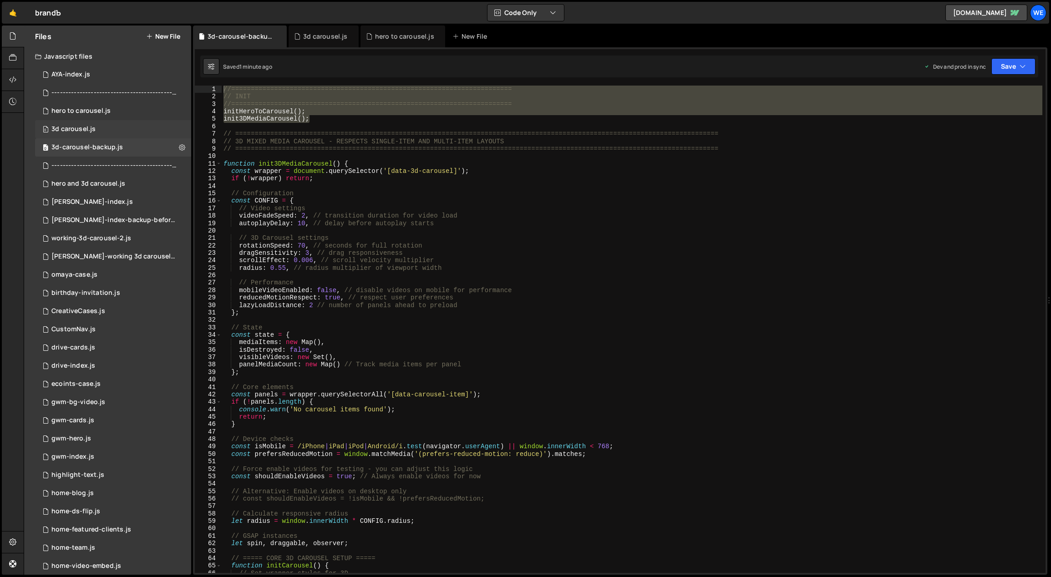
click at [107, 128] on div "0 3d carousel.js 0" at bounding box center [113, 129] width 156 height 18
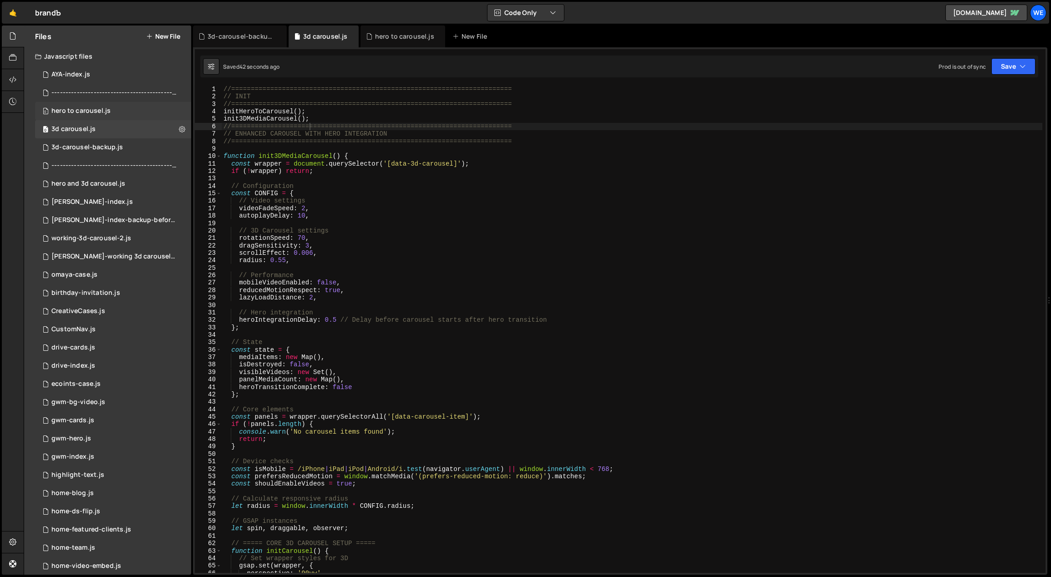
click at [105, 109] on div "hero to carousel.js" at bounding box center [80, 111] width 59 height 8
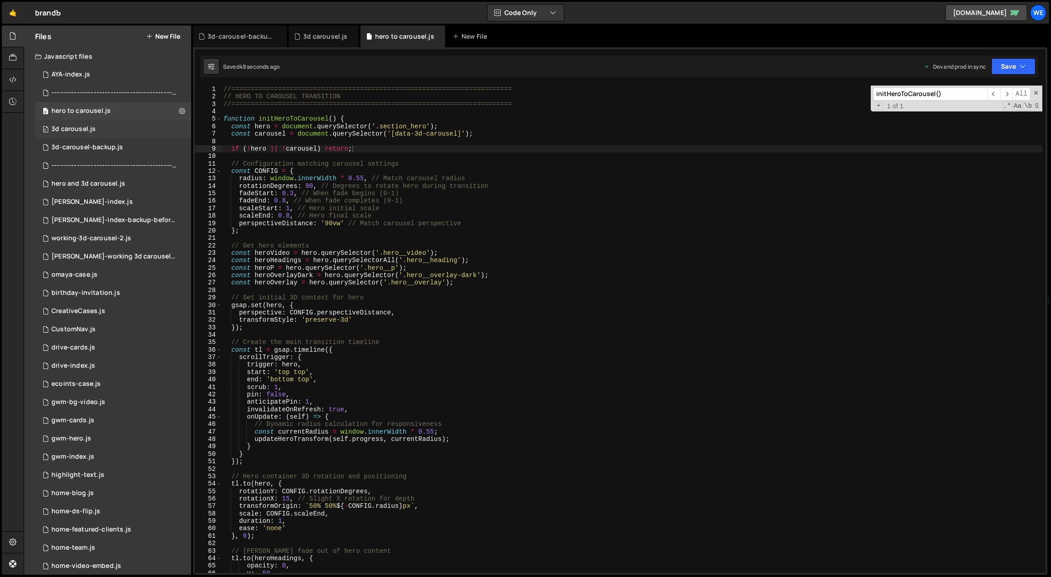
click at [110, 133] on div "0 3d carousel.js 0" at bounding box center [113, 129] width 156 height 18
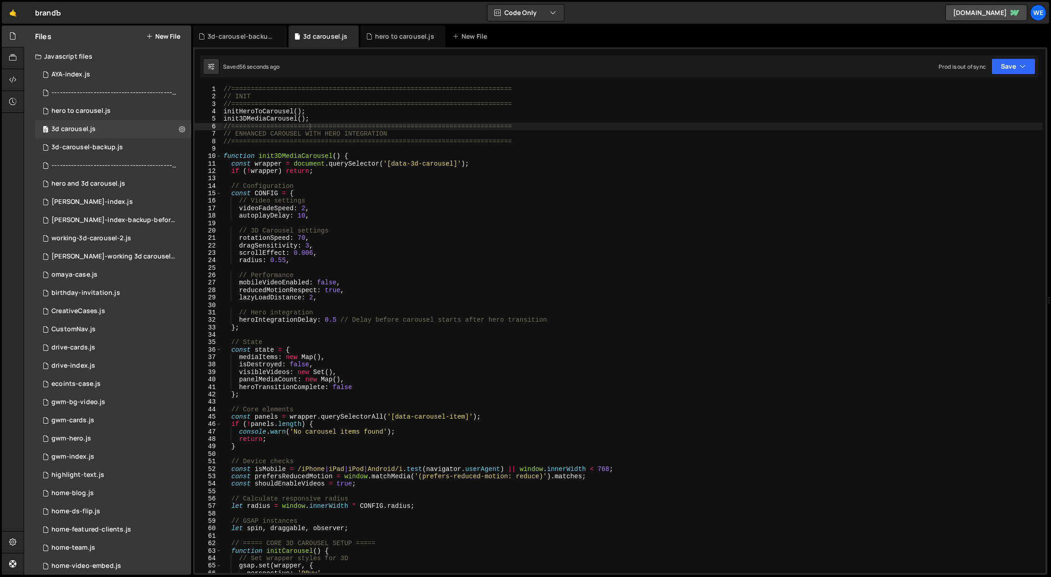
type textarea "init3DMediaCarousel();"
drag, startPoint x: 319, startPoint y: 118, endPoint x: 221, endPoint y: 121, distance: 98.8
click at [221, 121] on div "init3DMediaCarousel(); 1 2 3 4 5 6 7 8 9 10 11 12 13 14 15 16 17 18 19 20 21 22…" at bounding box center [620, 329] width 850 height 487
type textarea "initHeroToCarousel();"
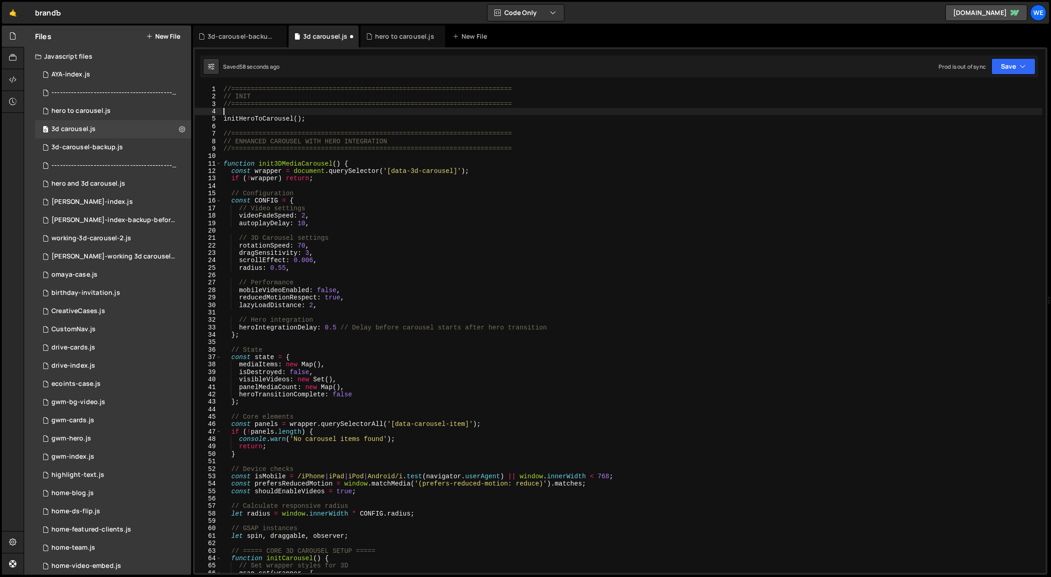
paste textarea "init3DMediaCarousel();"
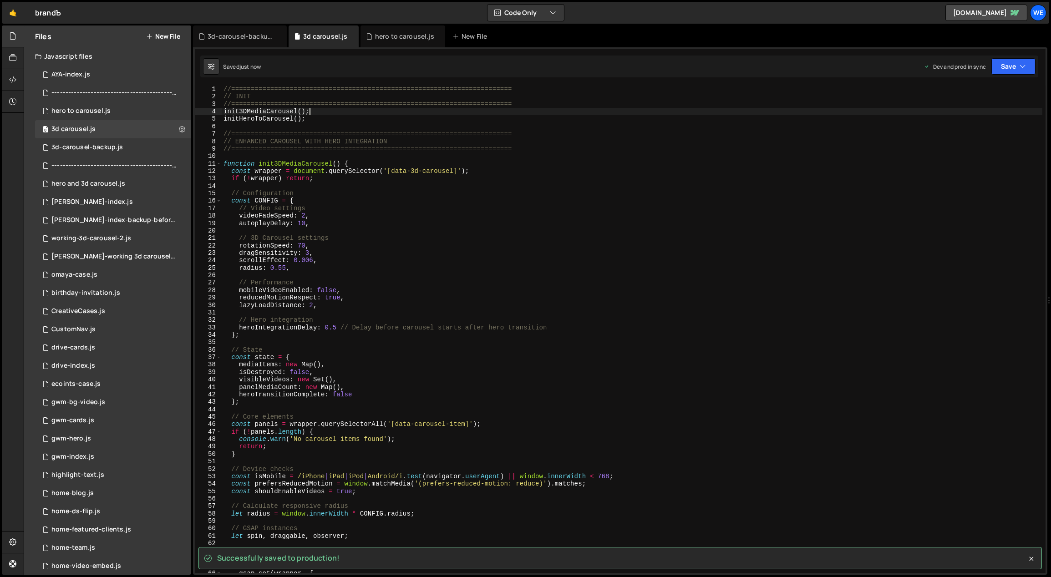
type textarea "init3DMediaCarousel();"
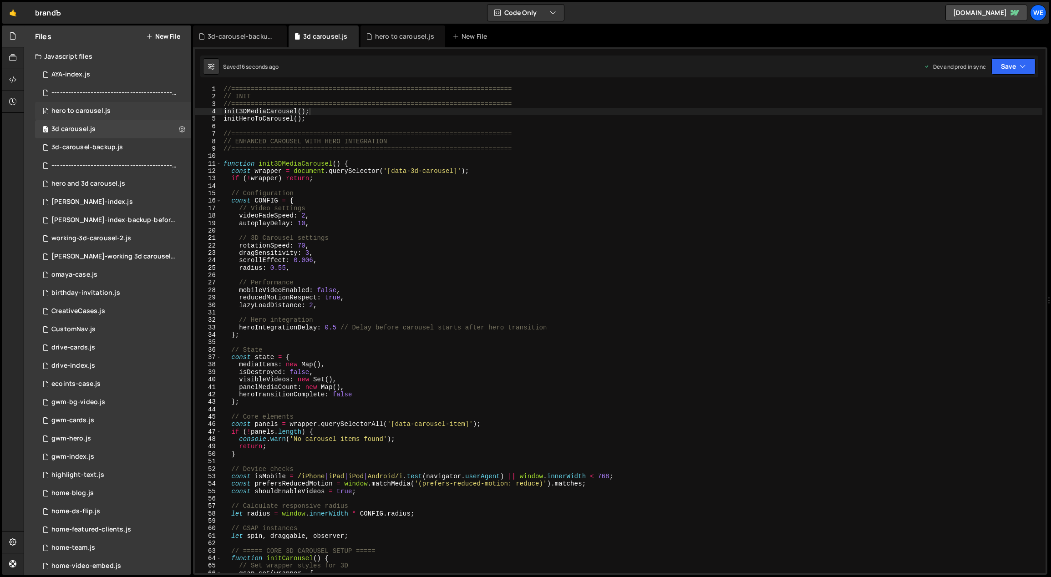
click at [113, 107] on div "0 hero to carousel.js 0" at bounding box center [113, 111] width 156 height 18
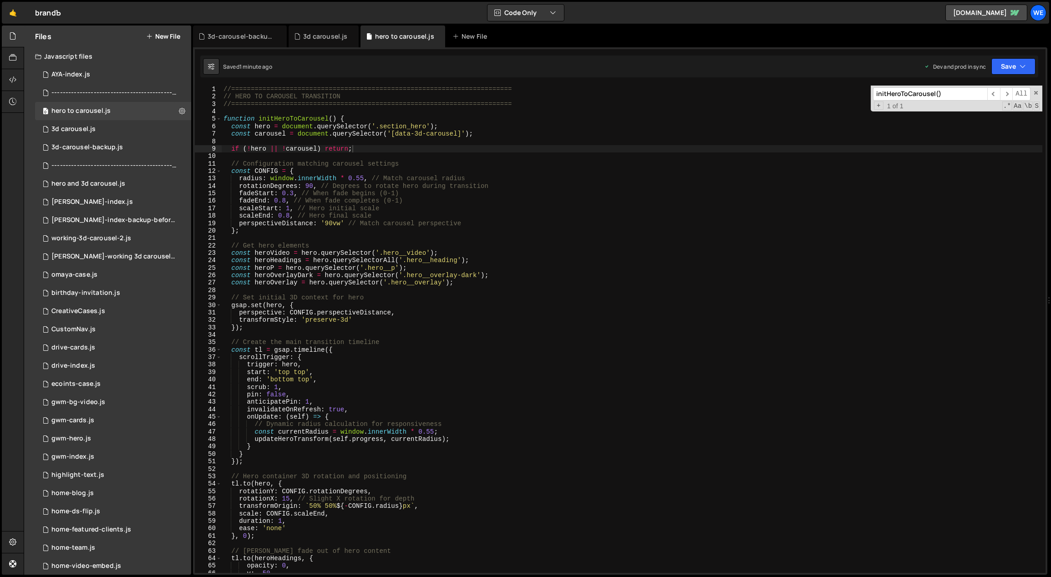
type textarea "function initHeroToCarousel() {"
click at [348, 117] on div "//======================================================================== // H…" at bounding box center [632, 337] width 821 height 503
drag, startPoint x: 335, startPoint y: 116, endPoint x: 259, endPoint y: 117, distance: 76.0
click at [259, 117] on div "//======================================================================== // H…" at bounding box center [632, 337] width 821 height 503
type textarea "function initHeroToCarousel() {"
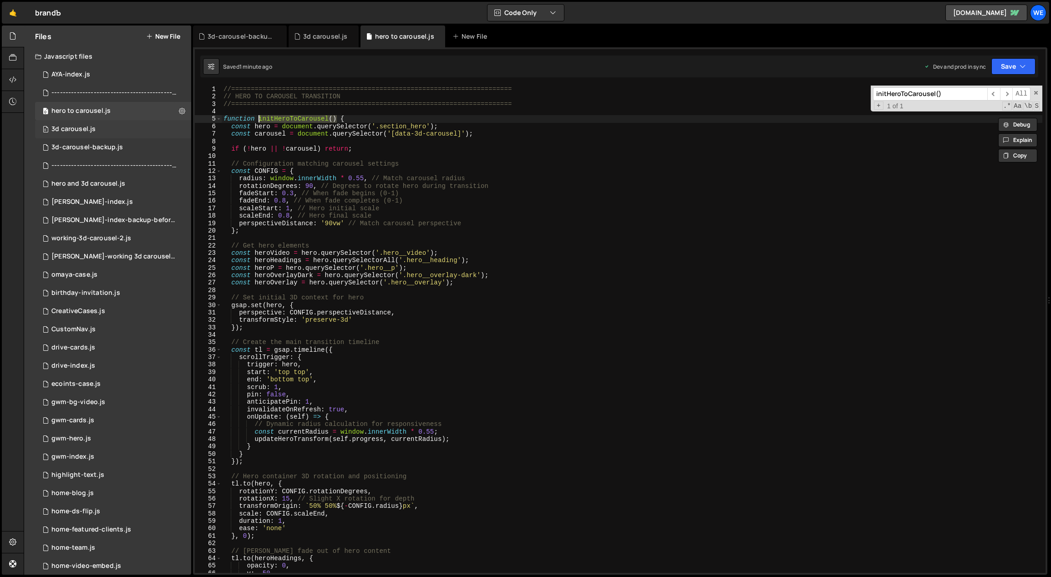
click at [129, 130] on div "0 3d carousel.js 0" at bounding box center [113, 129] width 156 height 18
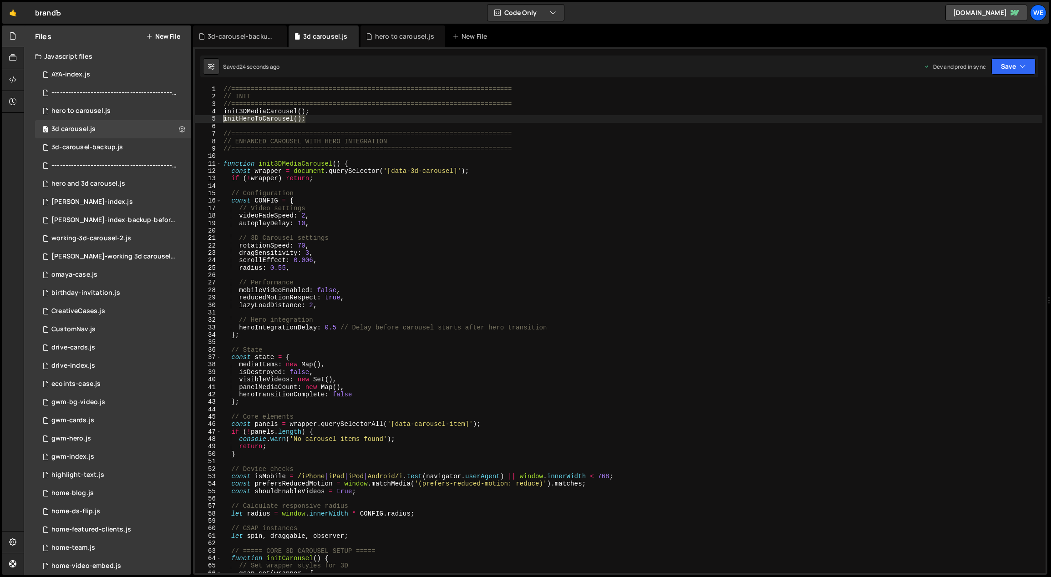
drag, startPoint x: 306, startPoint y: 119, endPoint x: 218, endPoint y: 119, distance: 88.3
click at [219, 119] on div "initHeroToCarousel(); 1 2 3 4 5 6 7 8 9 10 11 12 13 14 15 16 17 18 19 20 21 22 …" at bounding box center [620, 329] width 850 height 487
paste textarea
type textarea "initHeroToCarousel();"
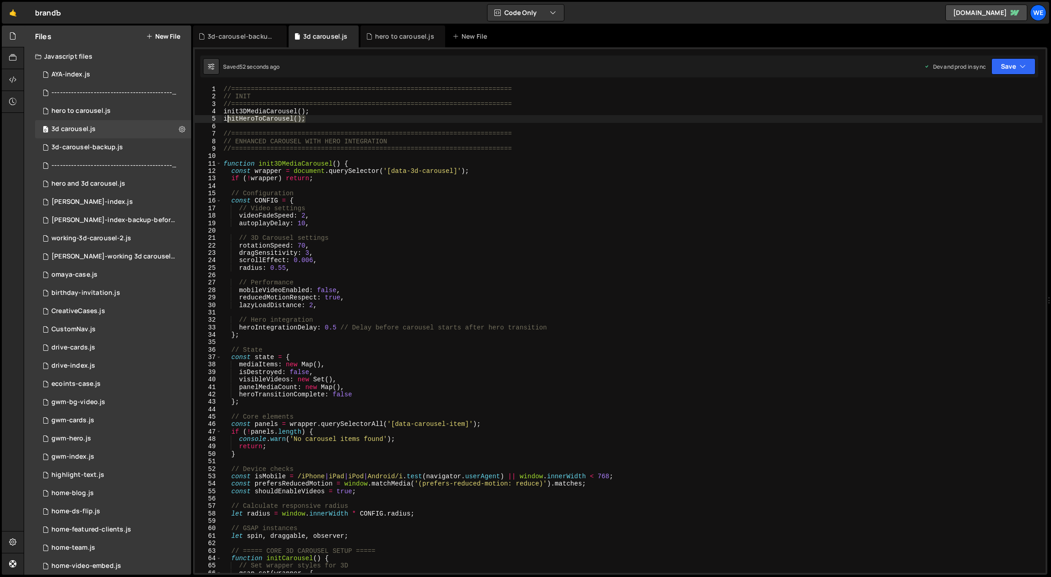
drag, startPoint x: 311, startPoint y: 121, endPoint x: 222, endPoint y: 121, distance: 89.2
click at [222, 121] on div "//======================================================================== // I…" at bounding box center [632, 337] width 821 height 503
click at [225, 113] on div "//======================================================================== // I…" at bounding box center [632, 337] width 821 height 503
type textarea "init3DMediaCarousel();"
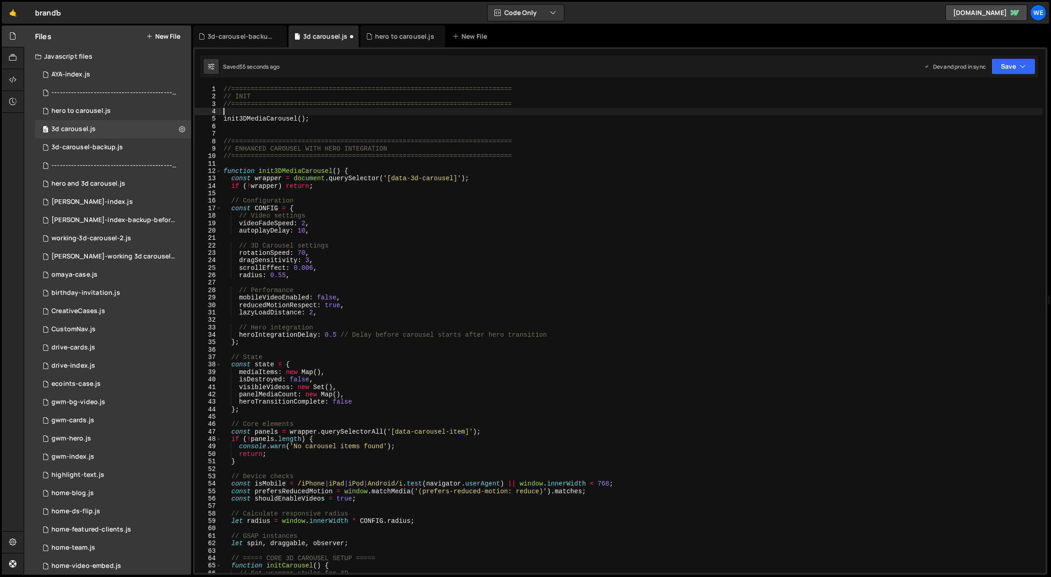
paste textarea "initHeroToCarousel();"
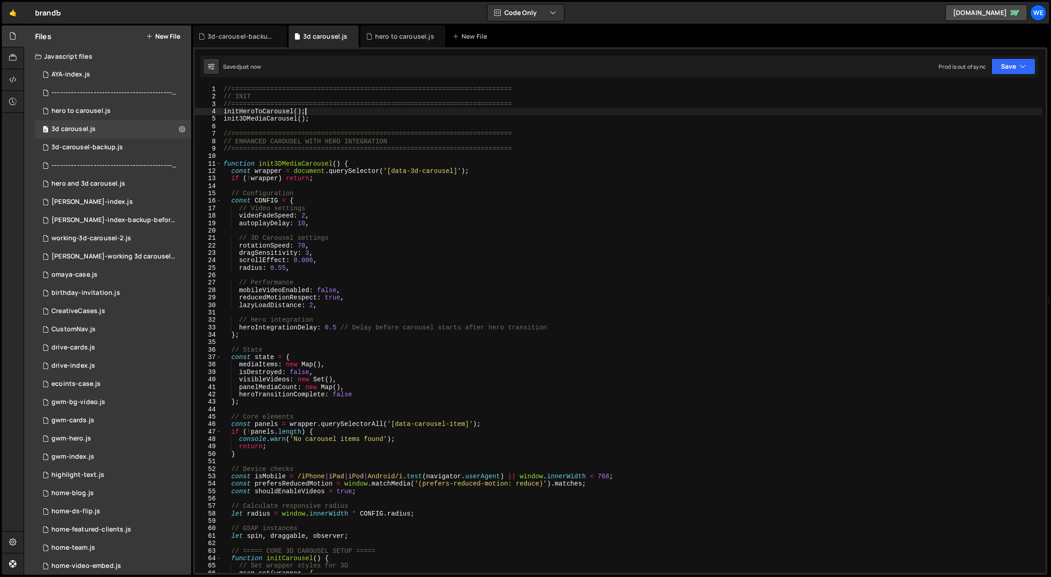
click at [510, 175] on div "//======================================================================== // I…" at bounding box center [632, 337] width 821 height 503
click at [348, 255] on div "//======================================================================== // I…" at bounding box center [632, 337] width 821 height 503
type textarea "dragSensitivity: 3,"
click at [103, 111] on div "hero to carousel.js" at bounding box center [80, 111] width 59 height 8
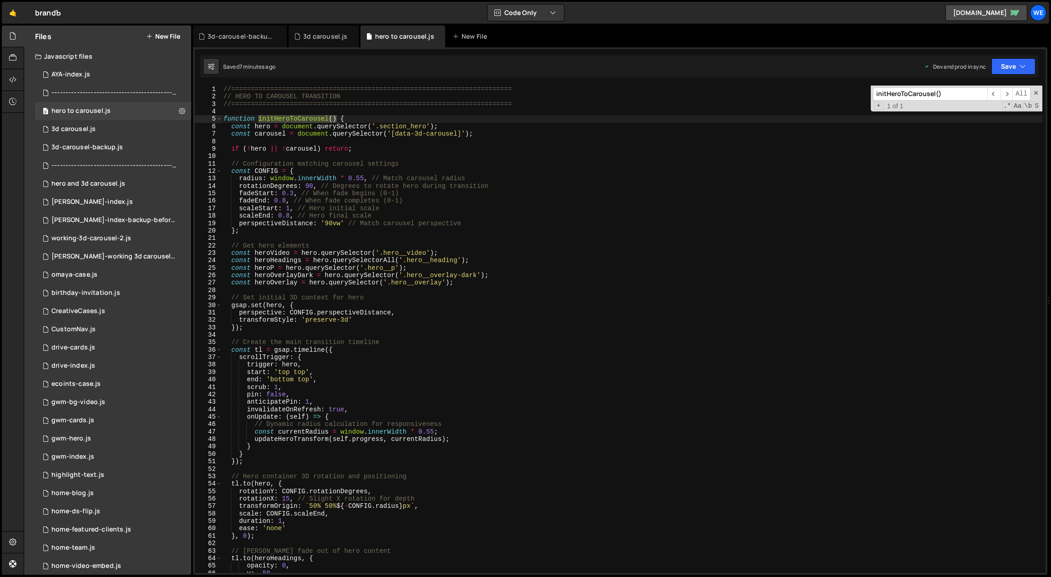
click at [333, 152] on div "//======================================================================== // H…" at bounding box center [632, 337] width 821 height 503
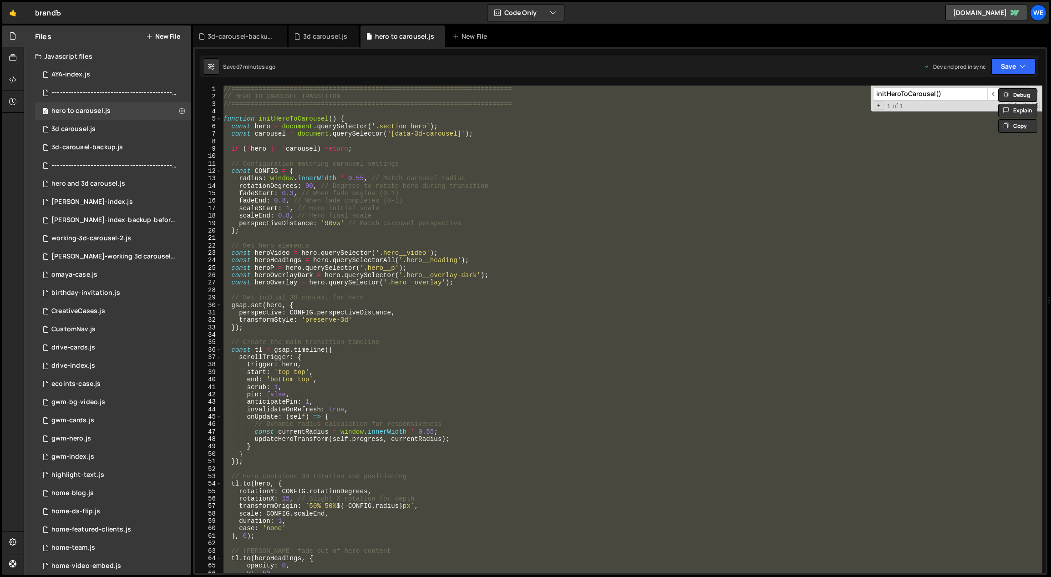
paste textarea
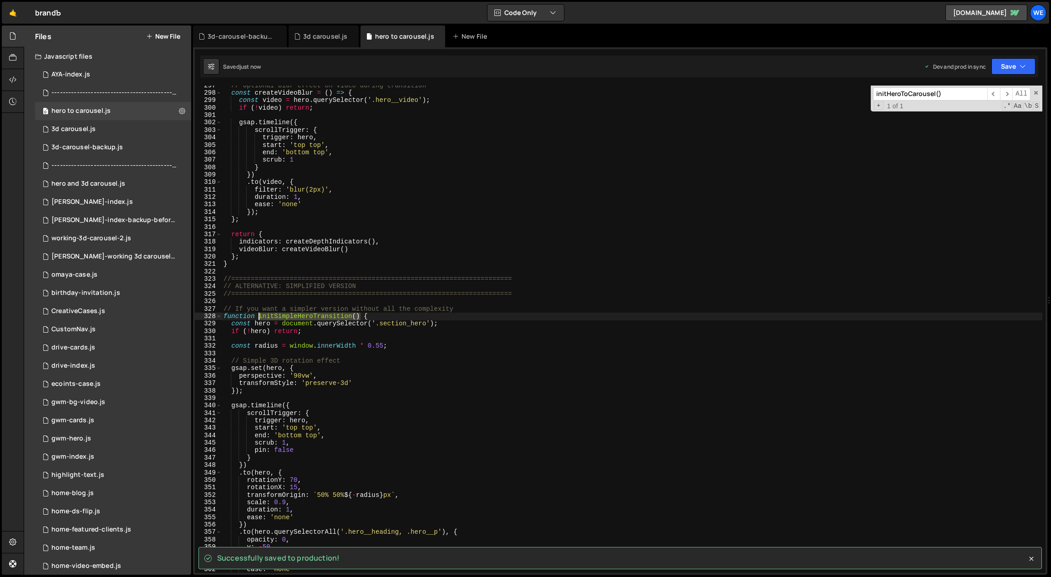
drag, startPoint x: 359, startPoint y: 315, endPoint x: 259, endPoint y: 317, distance: 100.1
click at [259, 317] on div "// Optional blur effect on video during transition const createVideoBlur = ( ) …" at bounding box center [632, 333] width 821 height 503
type textarea "function initSimpleHeroTransition() {"
click at [94, 126] on div "3d carousel.js" at bounding box center [73, 129] width 44 height 8
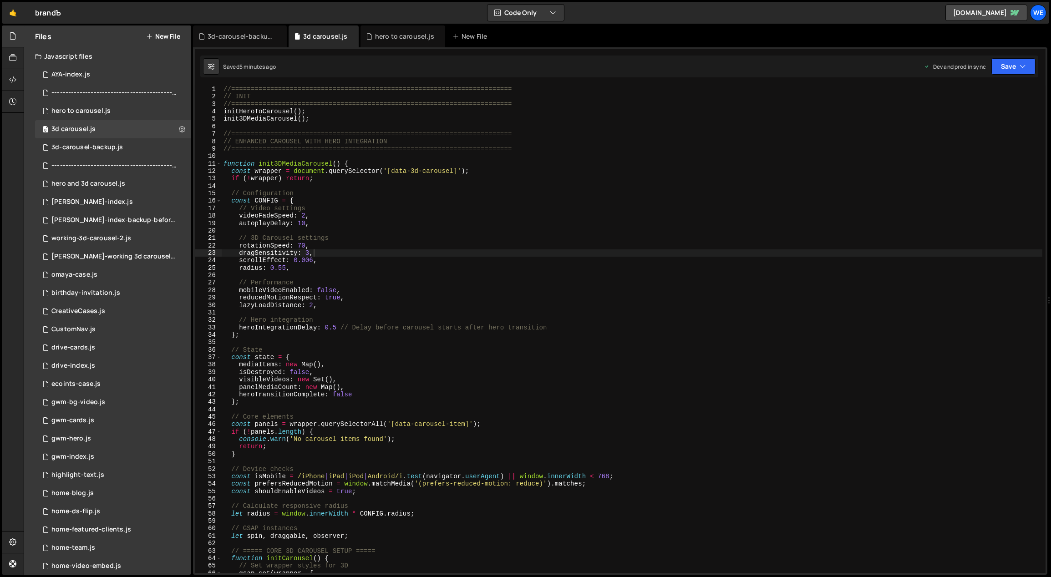
click at [318, 114] on div "//======================================================================== // I…" at bounding box center [632, 337] width 821 height 503
click at [318, 118] on div "//======================================================================== // I…" at bounding box center [632, 337] width 821 height 503
click at [318, 110] on div "//======================================================================== // I…" at bounding box center [632, 337] width 821 height 503
type textarea "initHeroToCarousel();"
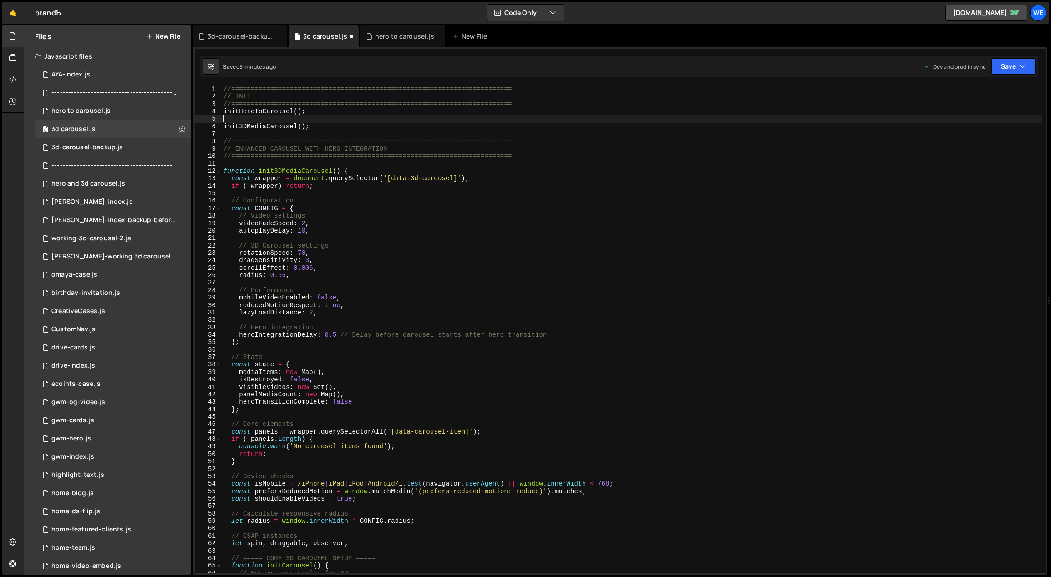
paste textarea "initSimpleHeroTransition()"
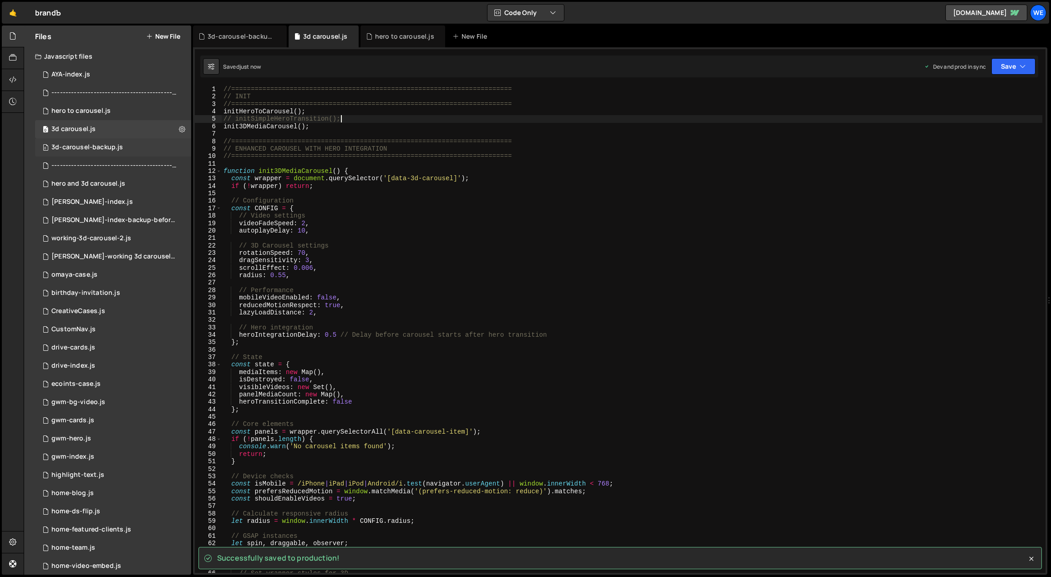
type textarea "// initSimpleHeroTransition();"
click at [131, 147] on div "0 3d-carousel-backup.js 0" at bounding box center [113, 147] width 156 height 18
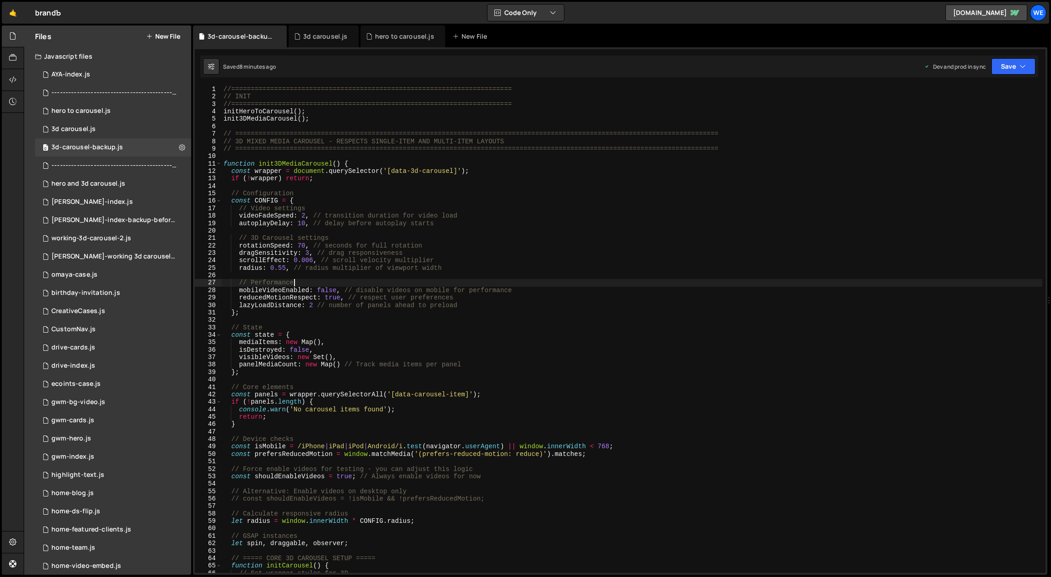
click at [446, 281] on div "//======================================================================== // I…" at bounding box center [632, 337] width 821 height 503
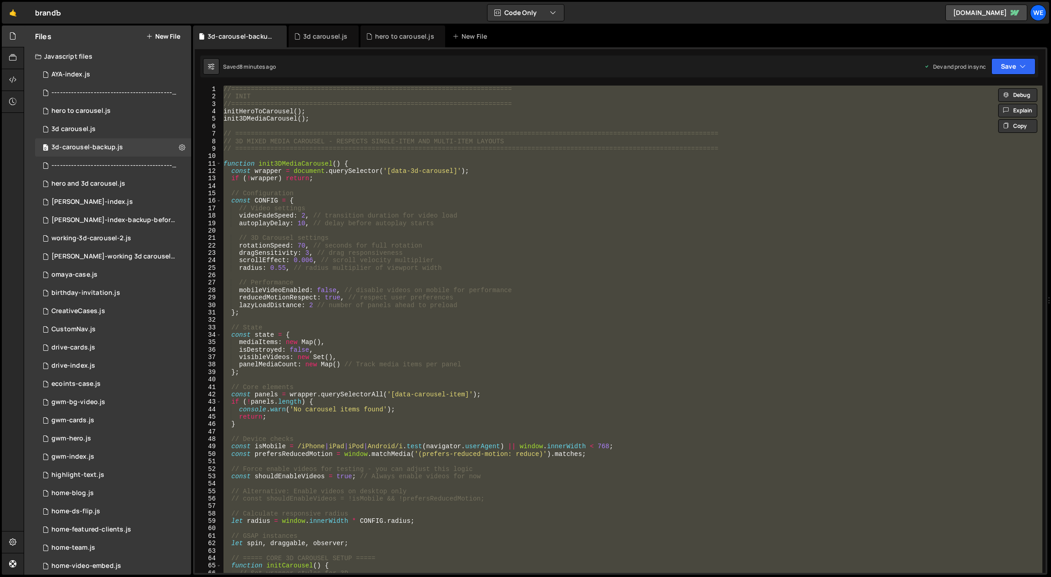
click at [278, 174] on div "//======================================================================== // I…" at bounding box center [632, 329] width 820 height 487
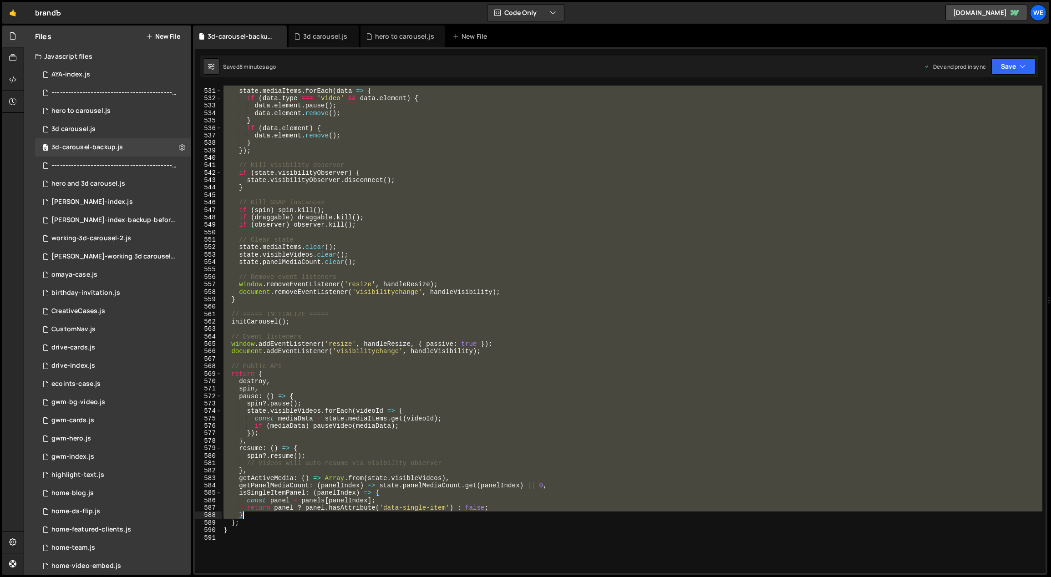
scroll to position [4152, 0]
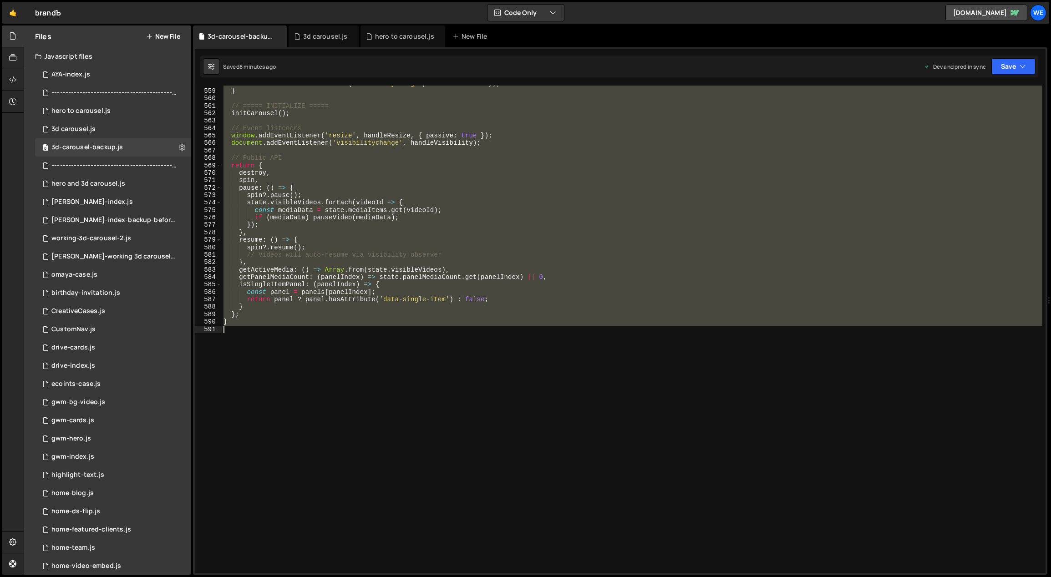
drag, startPoint x: 223, startPoint y: 131, endPoint x: 550, endPoint y: 515, distance: 503.5
click at [550, 515] on div "document . removeEventListener ( 'visibilitychange' , handleVisibility ) ; } //…" at bounding box center [632, 331] width 821 height 503
type textarea "}"
click at [116, 124] on div "0 3d carousel.js 0" at bounding box center [113, 129] width 156 height 18
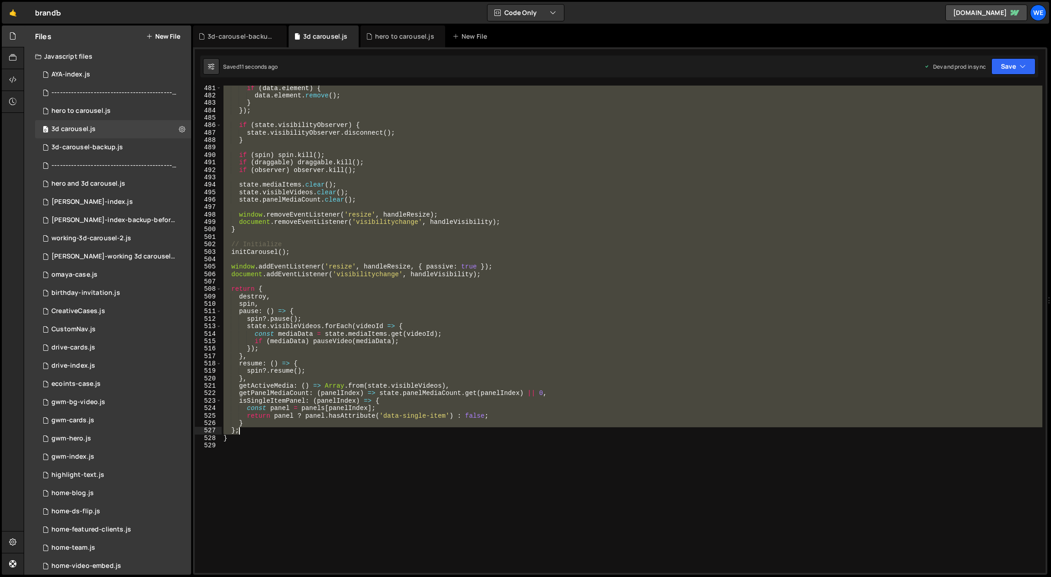
scroll to position [3690, 0]
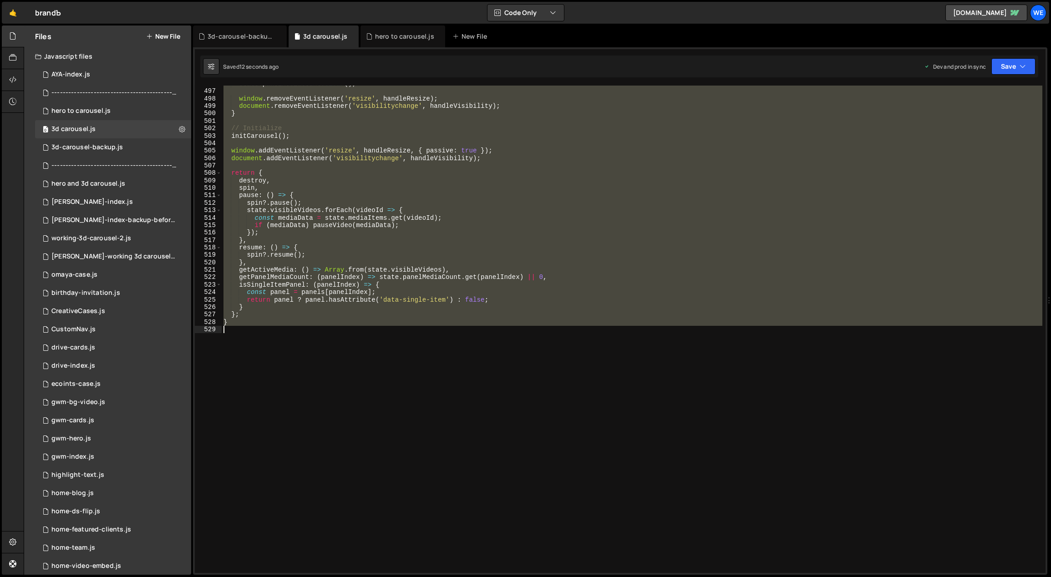
drag, startPoint x: 223, startPoint y: 139, endPoint x: 429, endPoint y: 452, distance: 374.5
click at [429, 452] on div "state . panelMediaCount . clear ( ) ; window . removeEventListener ( 'resize' ,…" at bounding box center [632, 331] width 821 height 503
type textarea "}"
paste textarea
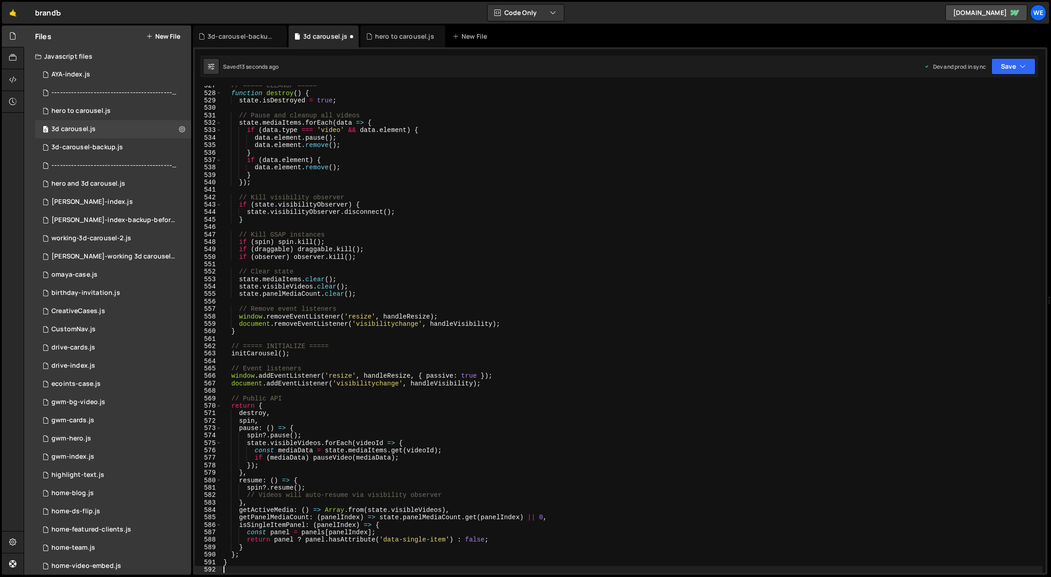
scroll to position [3920, 0]
click at [457, 170] on div "// ===== CLEANUP ===== function destroy ( ) { state . isDestroyed = true ; // P…" at bounding box center [632, 333] width 821 height 503
click at [134, 148] on div "0 3d-carousel-backup.js 0" at bounding box center [113, 147] width 156 height 18
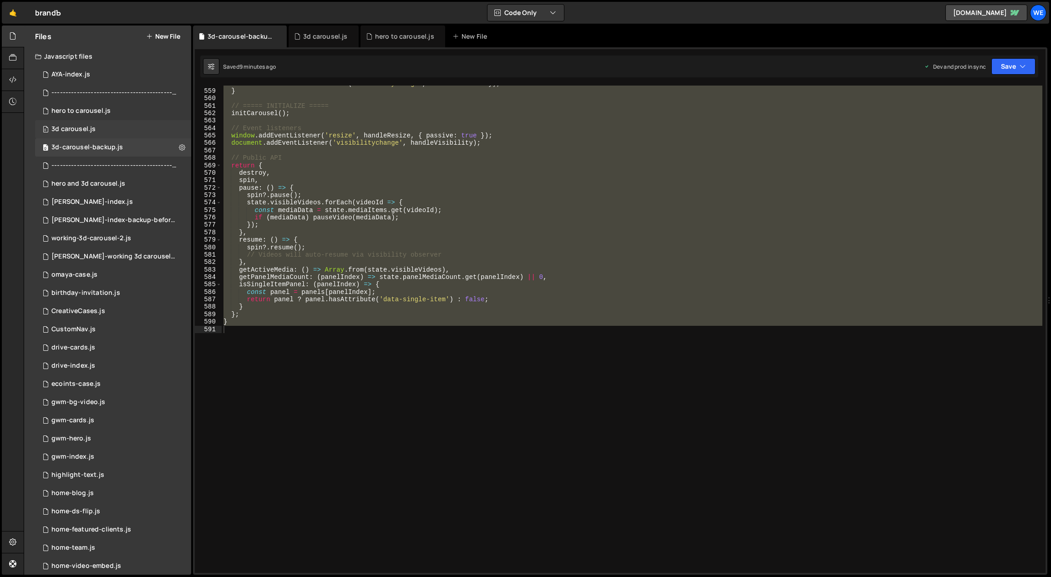
click at [121, 125] on div "0 3d carousel.js 0" at bounding box center [113, 129] width 156 height 18
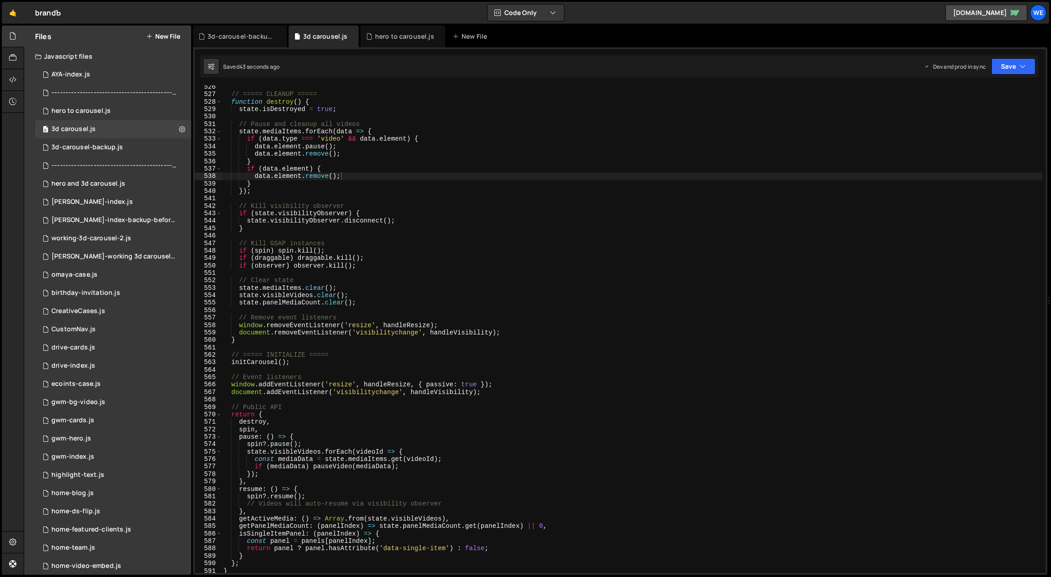
scroll to position [3611, 0]
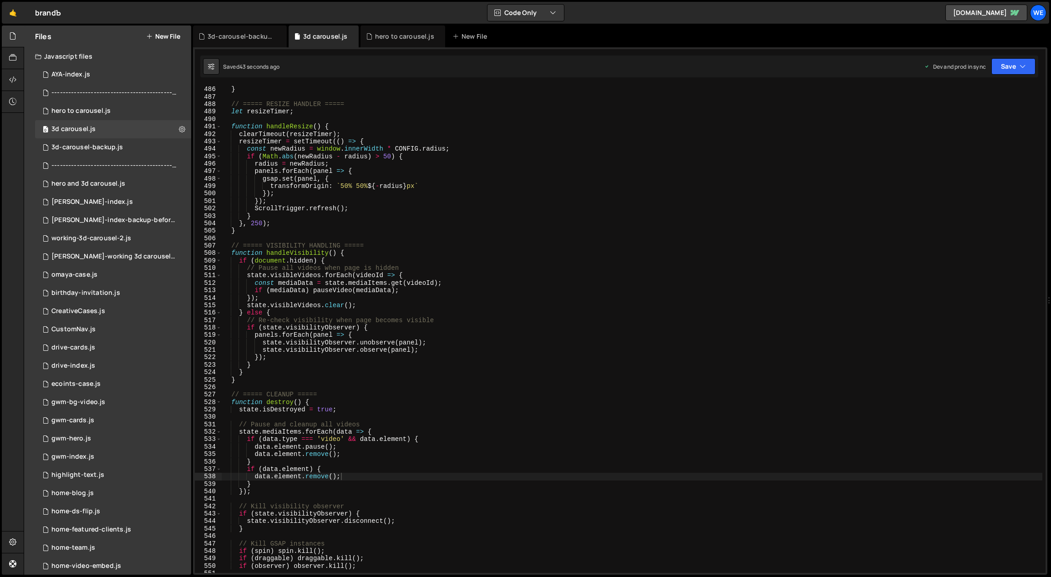
click at [301, 160] on div "}) ; } // ===== RESIZE HANDLER ===== let resizeTimer ; function handleResize ( …" at bounding box center [632, 329] width 821 height 503
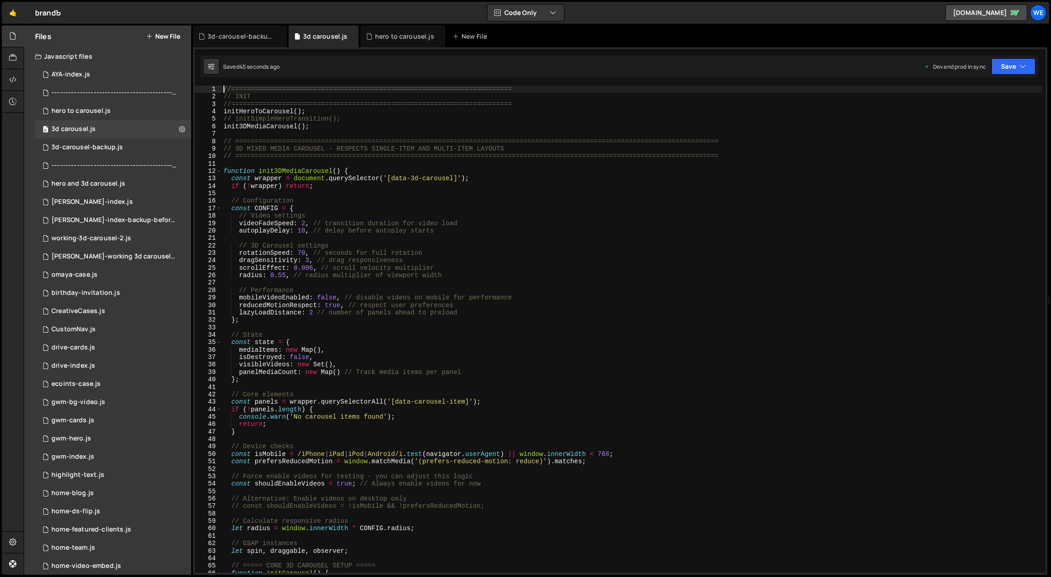
click at [347, 120] on div "//======================================================================== // I…" at bounding box center [632, 337] width 821 height 503
click at [276, 175] on div "//======================================================================== // I…" at bounding box center [632, 337] width 821 height 503
type textarea "const wrapper = document.querySelector('[data-3d-carousel]');"
click at [85, 112] on div "hero to carousel.js" at bounding box center [80, 111] width 59 height 8
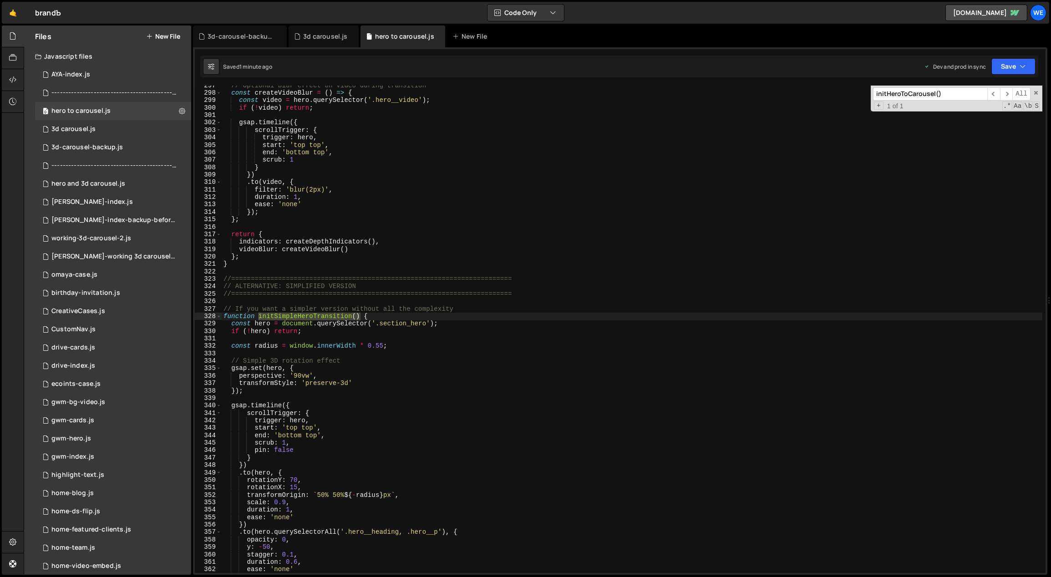
click at [466, 261] on div "// Optional blur effect on video during transition const createVideoBlur = ( ) …" at bounding box center [632, 333] width 821 height 503
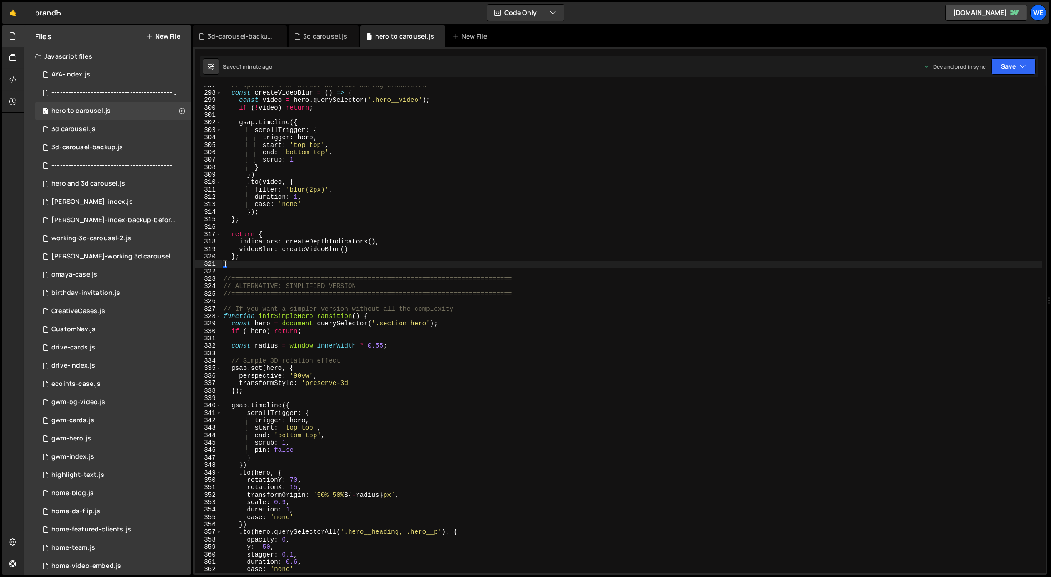
click at [386, 316] on div "// Optional blur effect on video during transition const createVideoBlur = ( ) …" at bounding box center [632, 333] width 821 height 503
type textarea "function initSimpleHeroTransition() {"
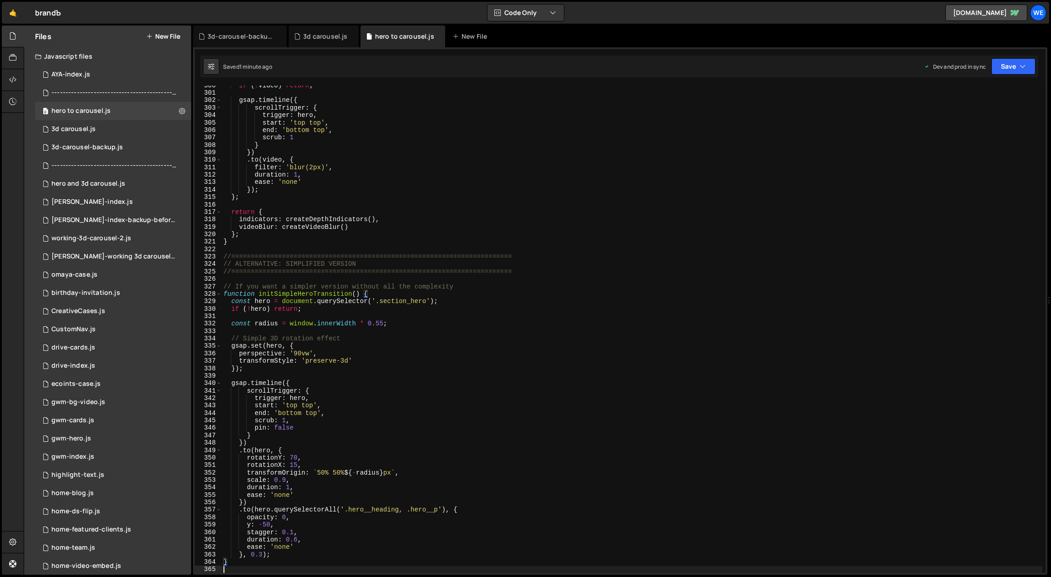
scroll to position [2229, 0]
click at [371, 293] on div "if ( ! video ) return ; gsap . timeline ({ scrollTrigger : { trigger : hero , s…" at bounding box center [632, 333] width 821 height 503
type textarea "function initSimpleHeroTransition() {"
drag, startPoint x: 359, startPoint y: 293, endPoint x: 258, endPoint y: 292, distance: 101.9
click at [258, 292] on div "if ( ! video ) return ; gsap . timeline ({ scrollTrigger : { trigger : hero , s…" at bounding box center [632, 333] width 821 height 503
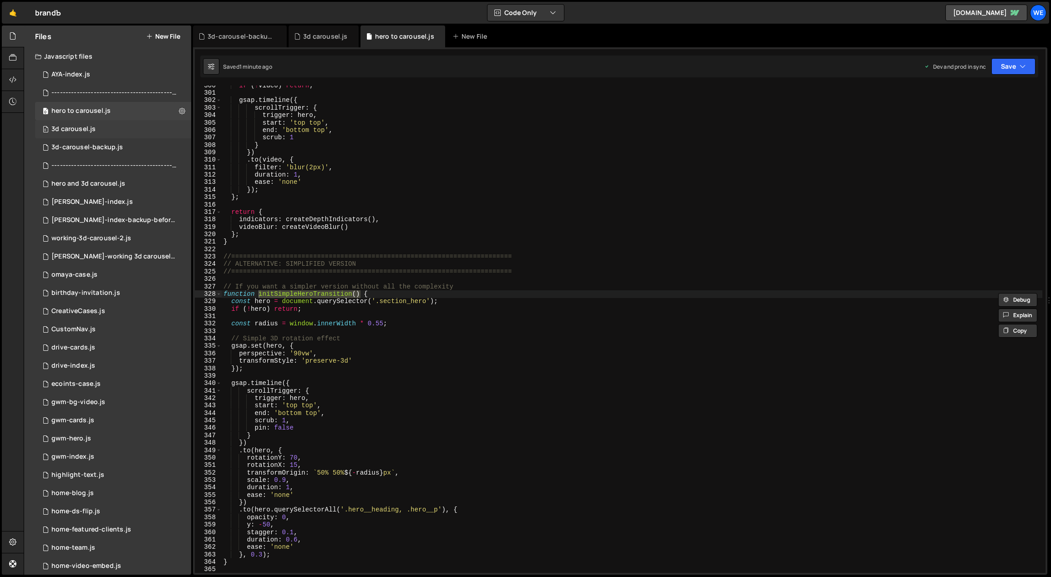
click at [89, 128] on div "3d carousel.js" at bounding box center [73, 129] width 44 height 8
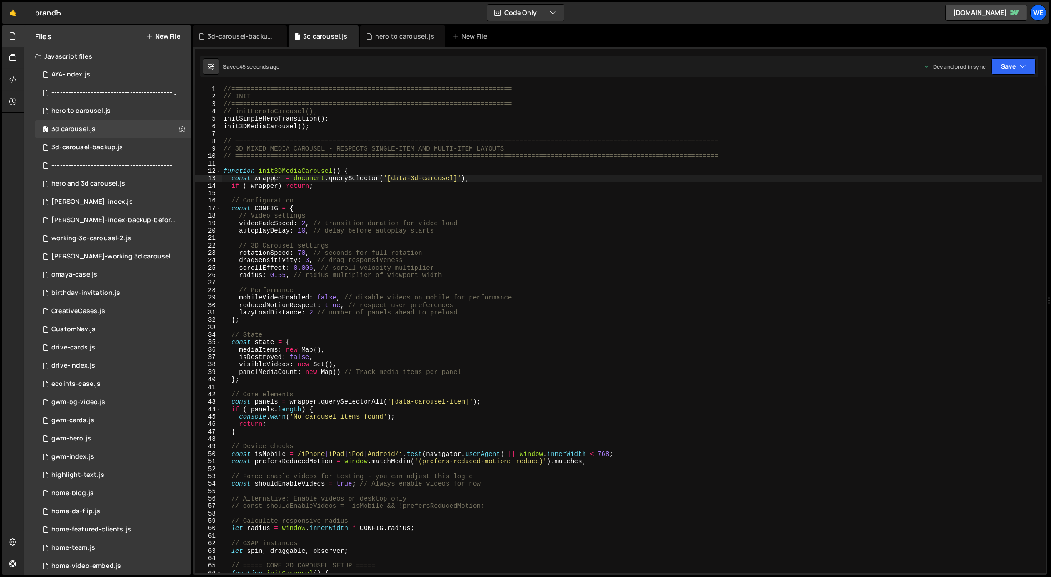
type textarea "initSimpleHeroTransition();"
click at [338, 119] on div "//======================================================================== // I…" at bounding box center [632, 337] width 821 height 503
paste textarea "initSimpleHeroTransition()"
type textarea "initSimpleHeroTransition()"
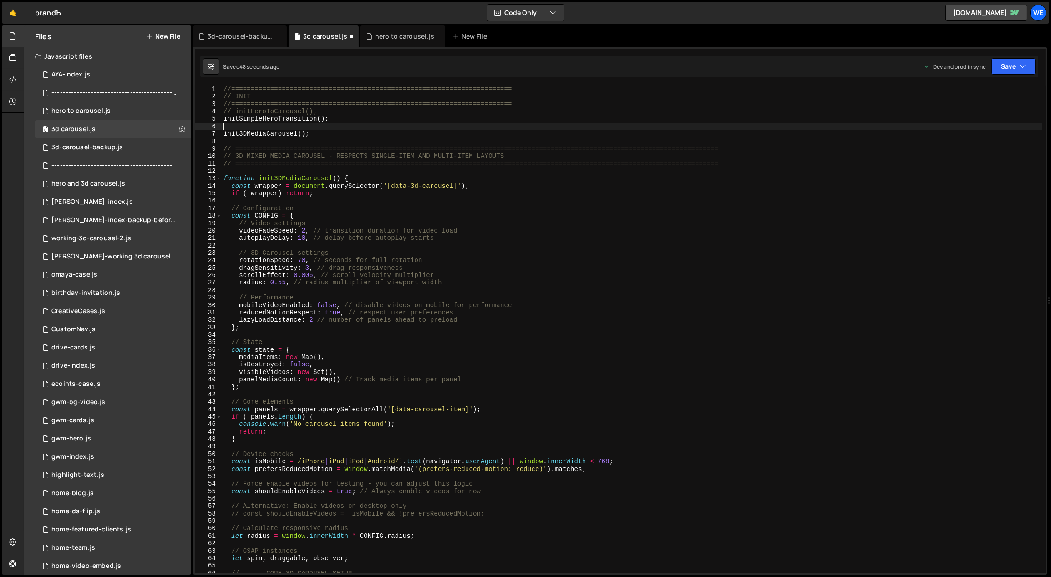
type textarea "initSimpleHeroTransition();"
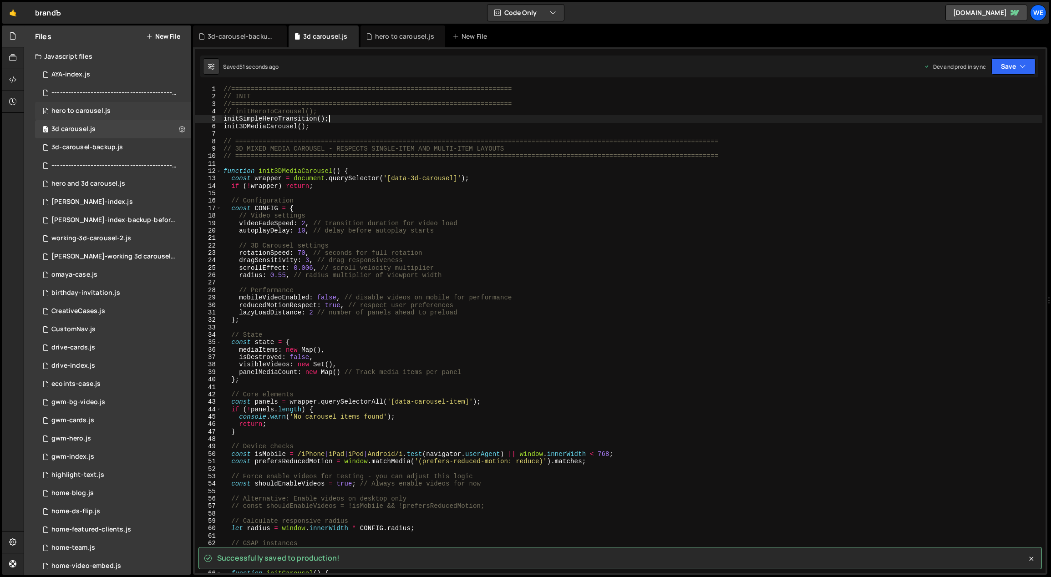
click at [106, 113] on div "hero to carousel.js" at bounding box center [80, 111] width 59 height 8
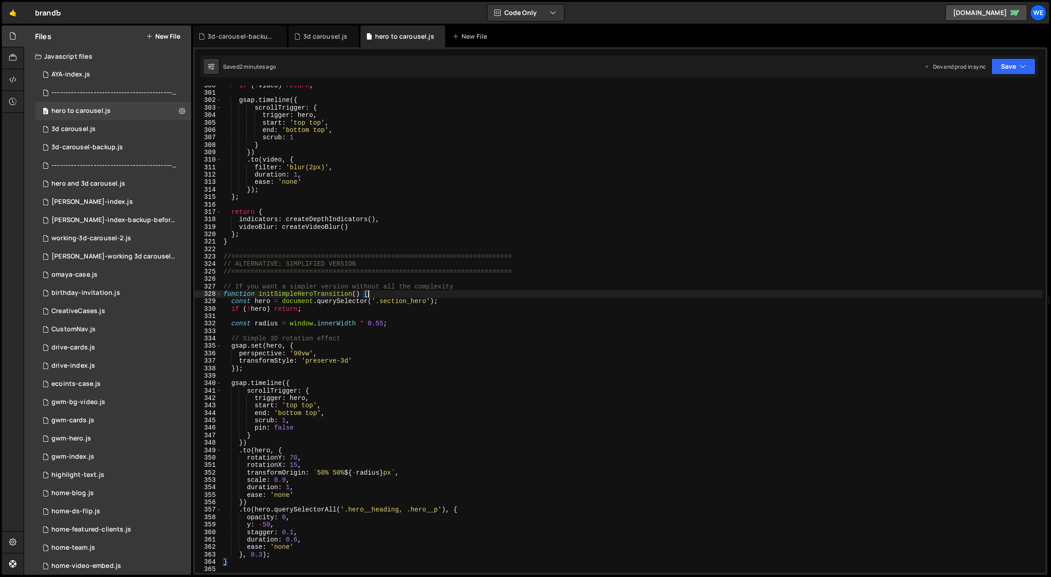
click at [390, 293] on div "if ( ! video ) return ; gsap . timeline ({ scrollTrigger : { trigger : hero , s…" at bounding box center [632, 333] width 821 height 503
click at [233, 242] on div "if ( ! video ) return ; gsap . timeline ({ scrollTrigger : { trigger : hero , s…" at bounding box center [632, 333] width 821 height 503
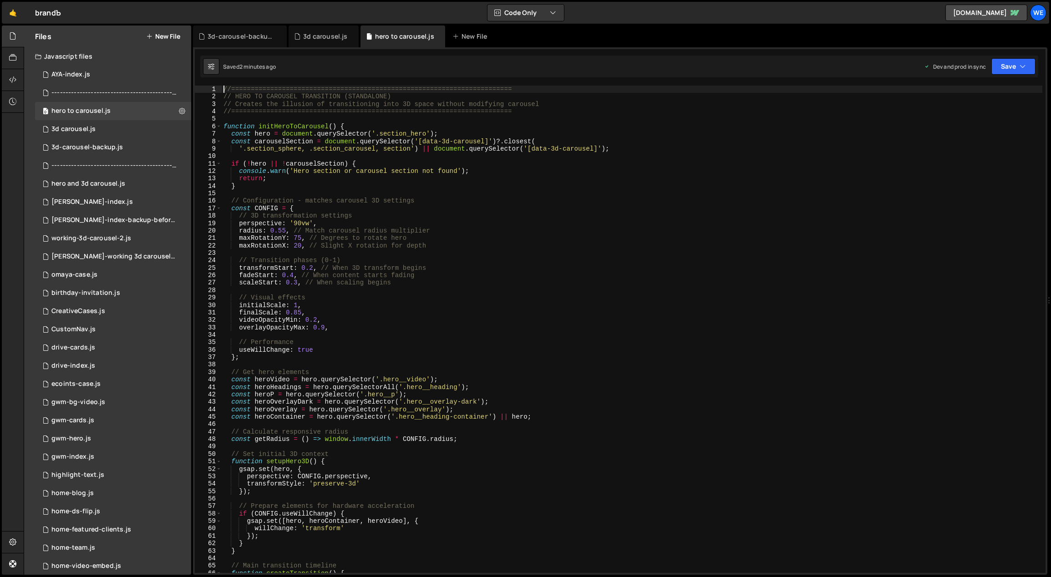
scroll to position [0, 0]
click at [358, 125] on div "//======================================================================== // H…" at bounding box center [632, 337] width 821 height 503
type textarea "function initHeroToCarousel() {"
click at [354, 127] on div "//======================================================================== // H…" at bounding box center [632, 337] width 821 height 503
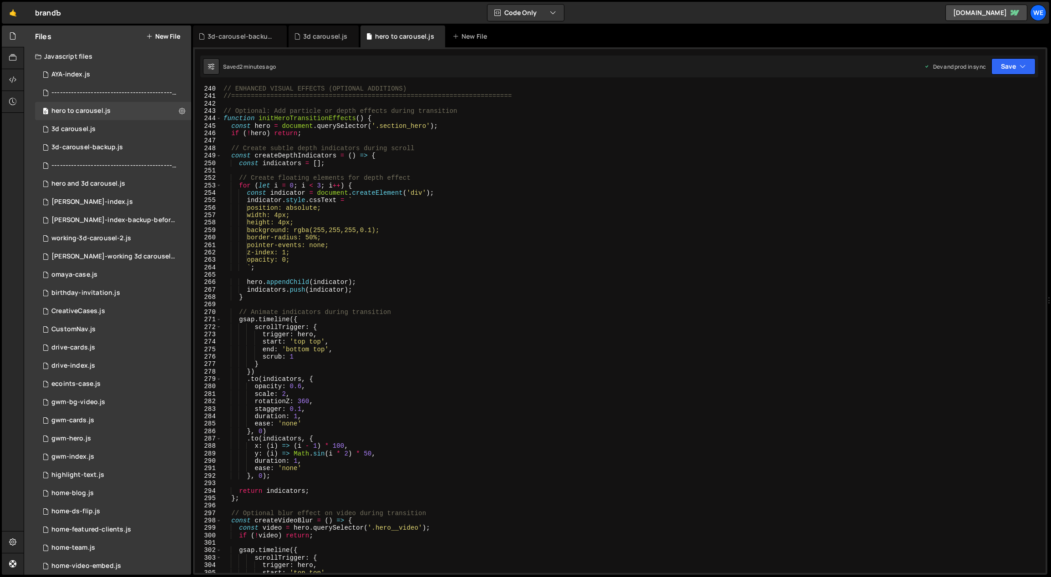
scroll to position [1779, 0]
click at [380, 117] on div "// ENHANCED VISUAL EFFECTS (OPTIONAL ADDITIONS) //=============================…" at bounding box center [632, 336] width 821 height 503
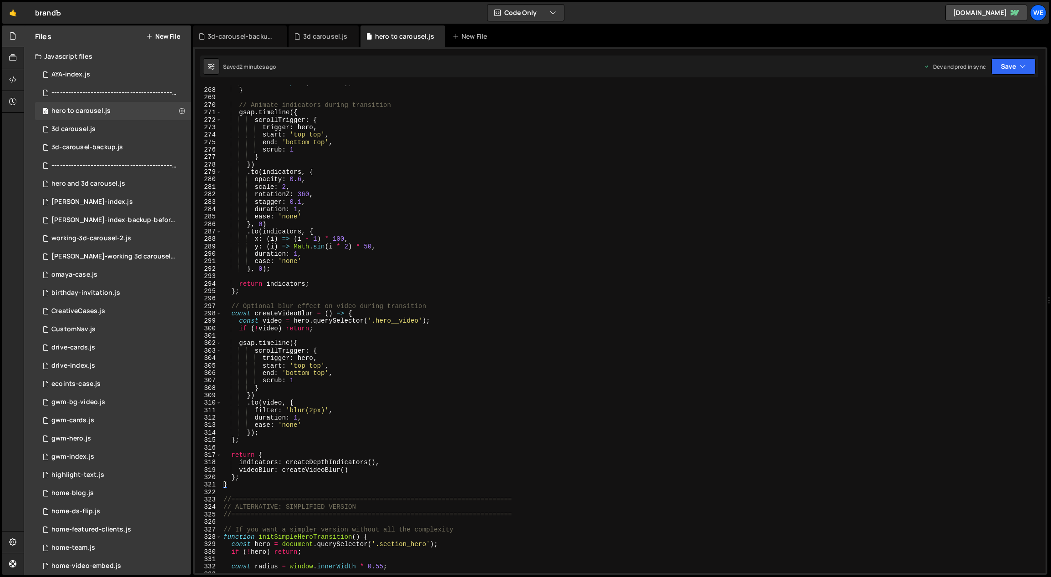
scroll to position [2038, 0]
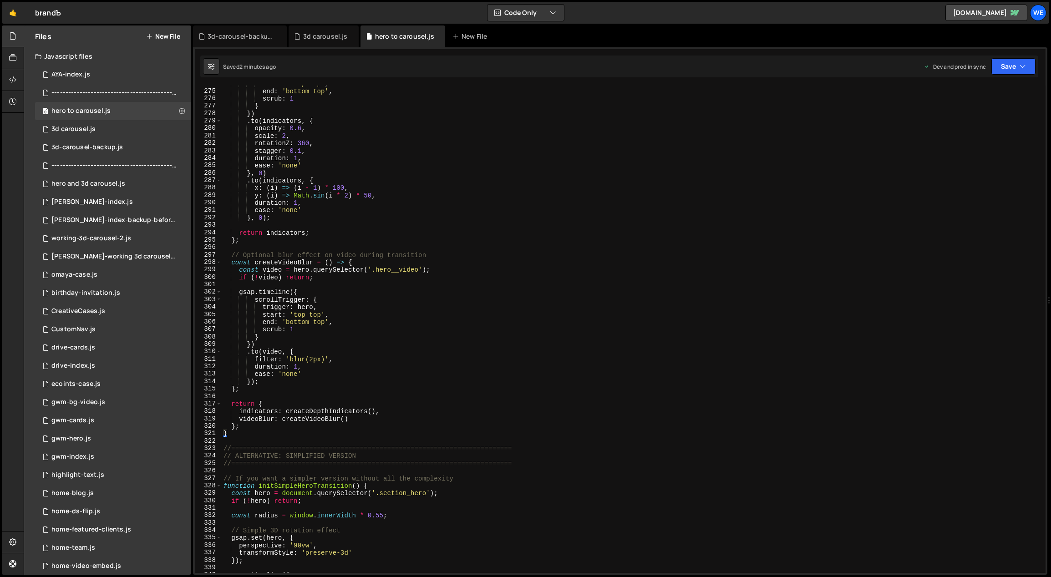
click at [384, 482] on div "start : 'top top' , end : 'bottom top' , scrub : 1 } }) . to ( indicators , { o…" at bounding box center [632, 331] width 821 height 503
type textarea "function initSimpleHeroTransition() {"
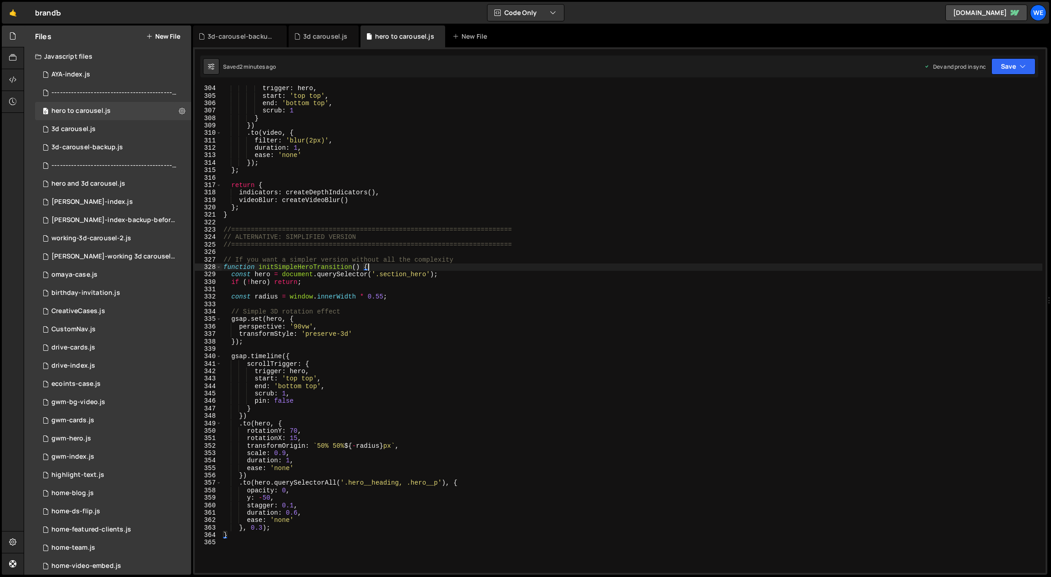
scroll to position [2289, 0]
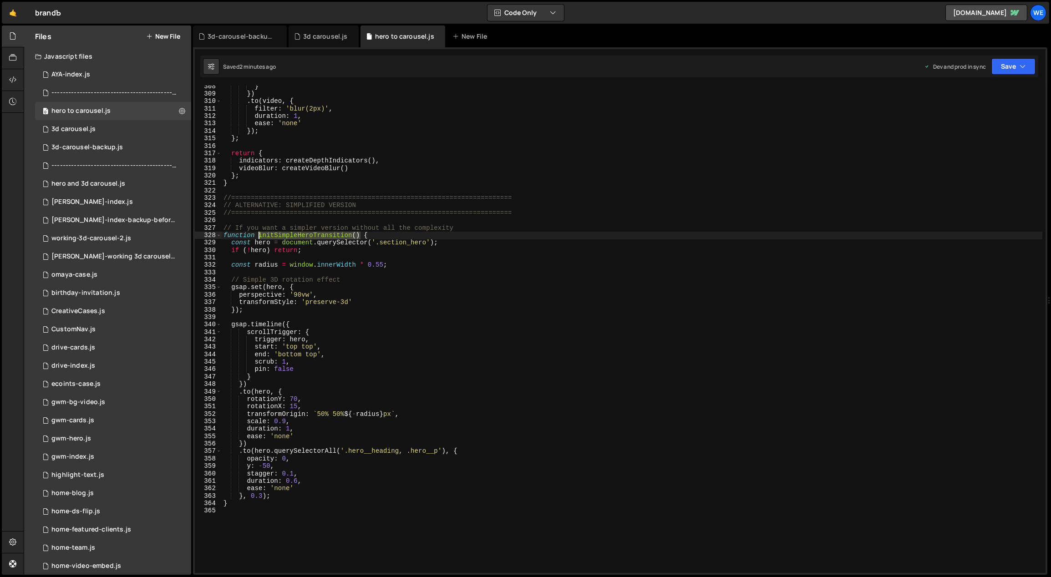
drag, startPoint x: 360, startPoint y: 235, endPoint x: 258, endPoint y: 234, distance: 101.9
click at [258, 234] on div "} }) . to ( video , { filter : 'blur(2px)' , duration : 1 , ease : 'none' }) ; …" at bounding box center [632, 334] width 821 height 503
click at [91, 125] on div "3d carousel.js" at bounding box center [73, 129] width 44 height 8
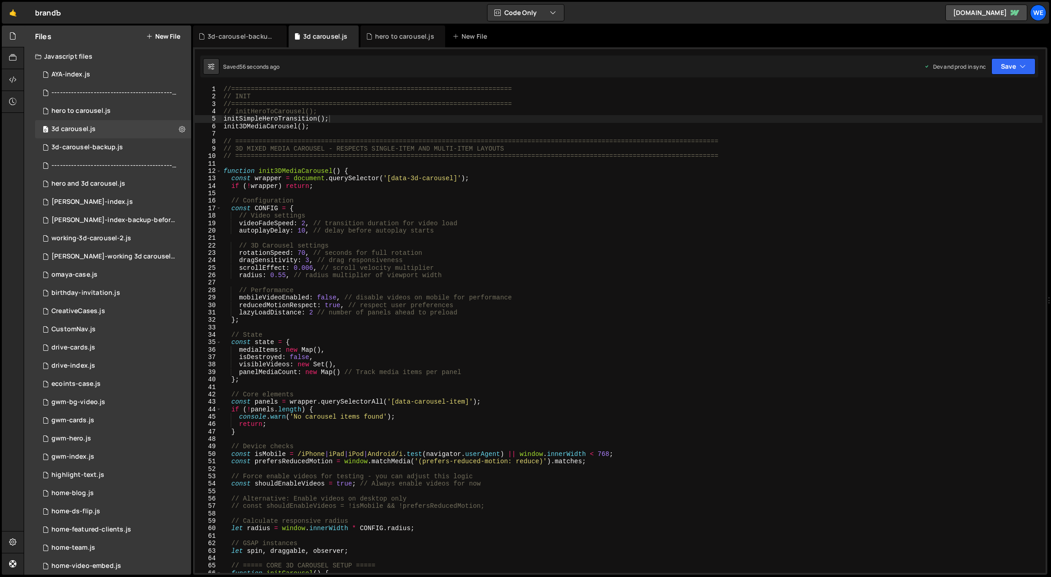
click at [349, 118] on div "//======================================================================== // I…" at bounding box center [632, 337] width 821 height 503
type textarea "// initHeroToCarousel();"
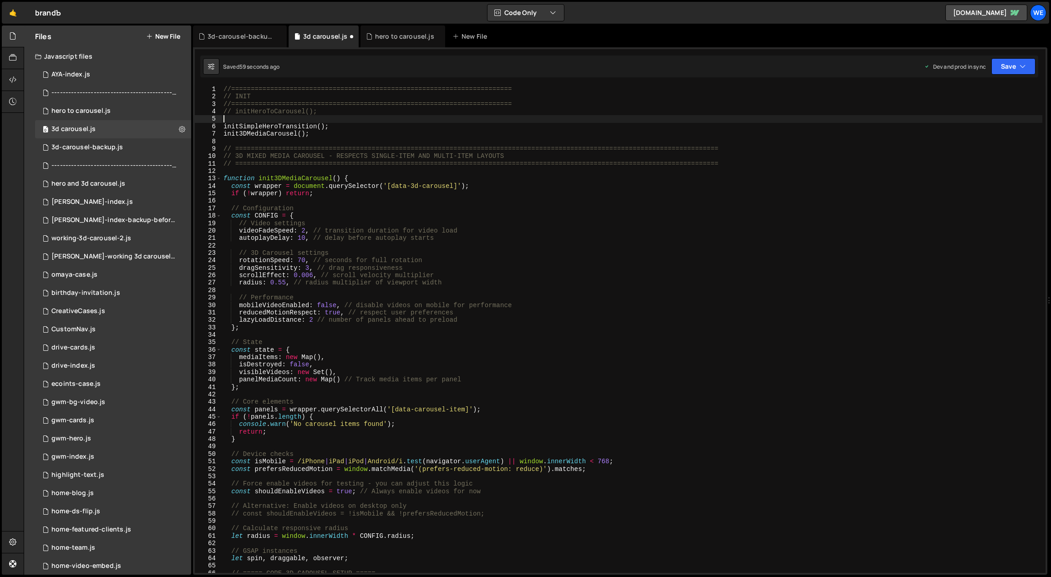
paste textarea "initSimpleHeroTransition()"
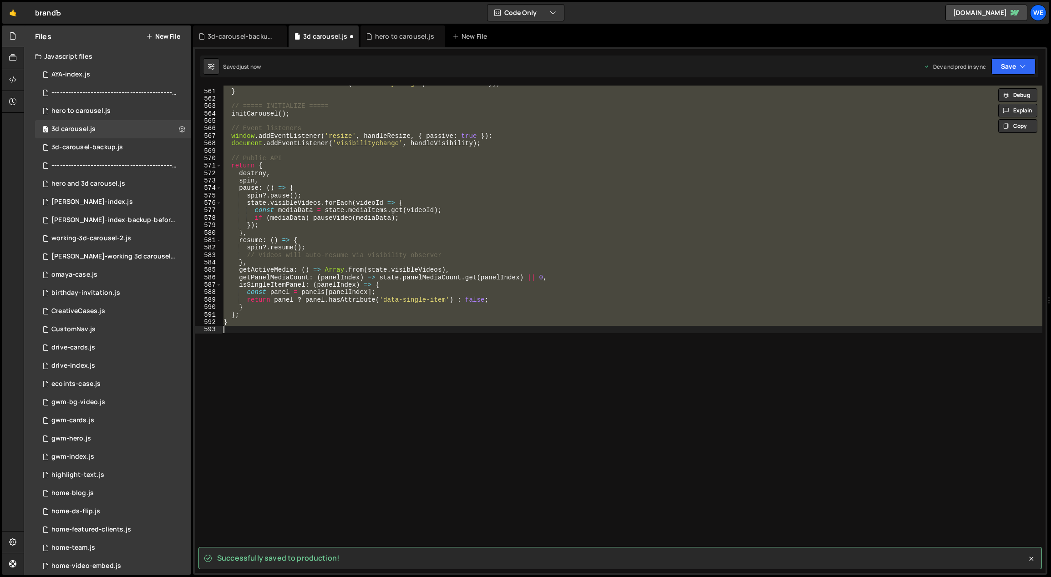
scroll to position [4167, 0]
type textarea "initSimpleHeroTransition()"
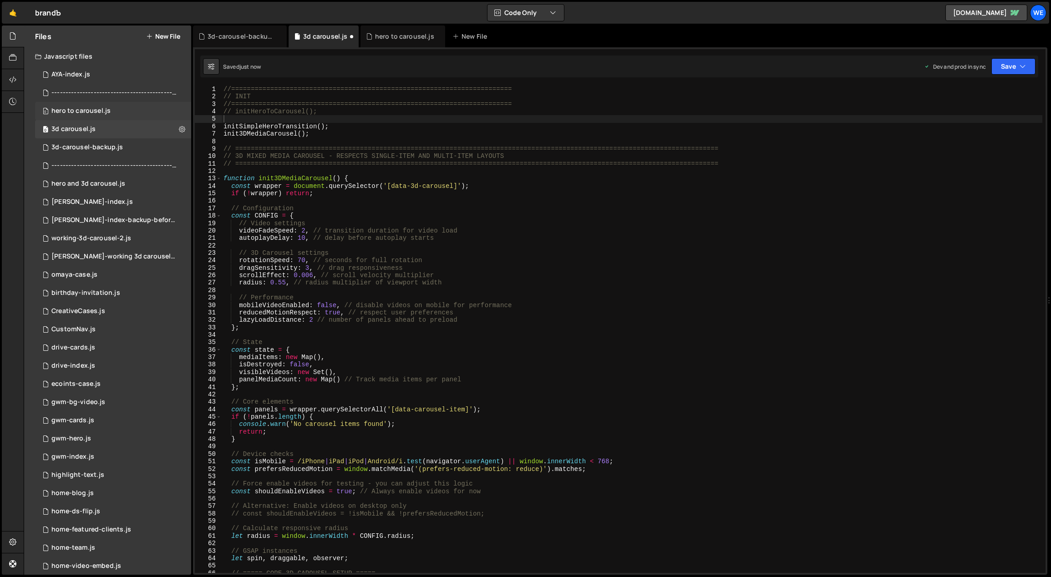
click at [106, 113] on div "hero to carousel.js" at bounding box center [80, 111] width 59 height 8
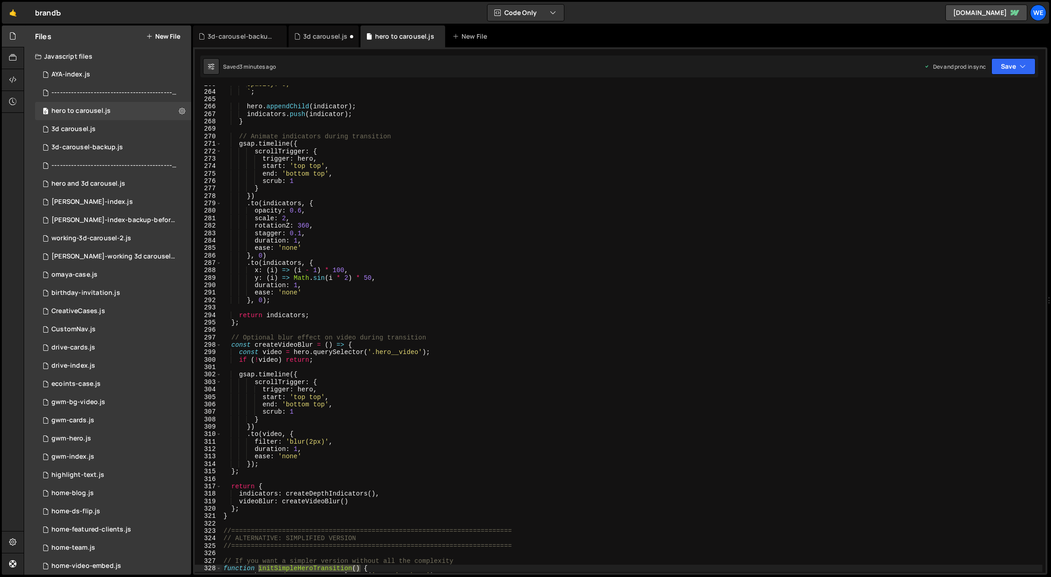
scroll to position [1683, 0]
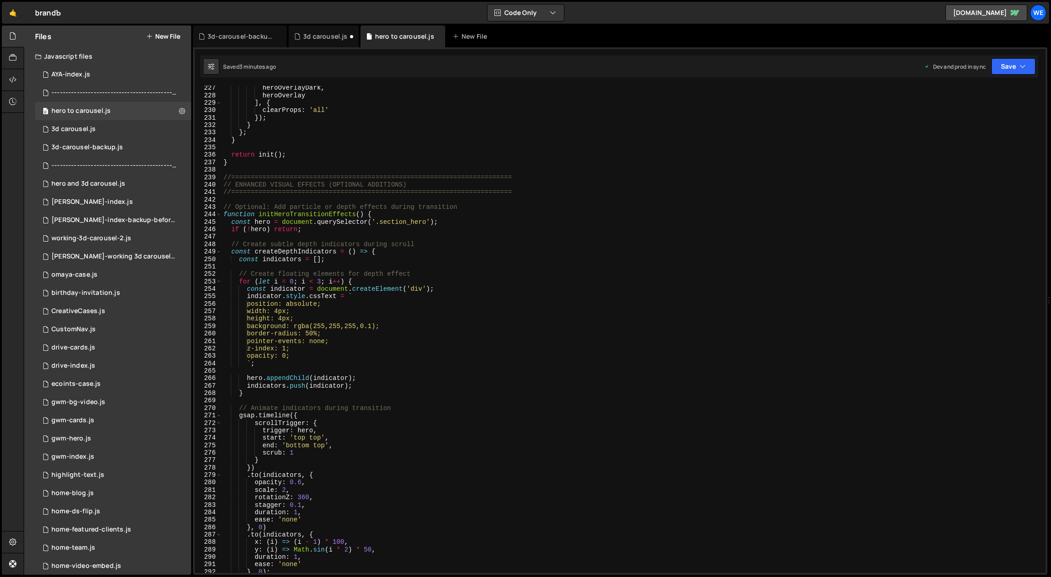
type textarea "function initHeroTransitionEffects() {"
drag, startPoint x: 364, startPoint y: 212, endPoint x: 260, endPoint y: 212, distance: 103.7
click at [259, 212] on div "heroOverlayDark , heroOverlay ] , { clearProps : 'all' }) ; } } ; } return init…" at bounding box center [632, 335] width 821 height 503
click at [100, 114] on div "hero to carousel.js" at bounding box center [80, 111] width 59 height 8
click at [113, 145] on div "3d-carousel-backup.js" at bounding box center [86, 147] width 71 height 8
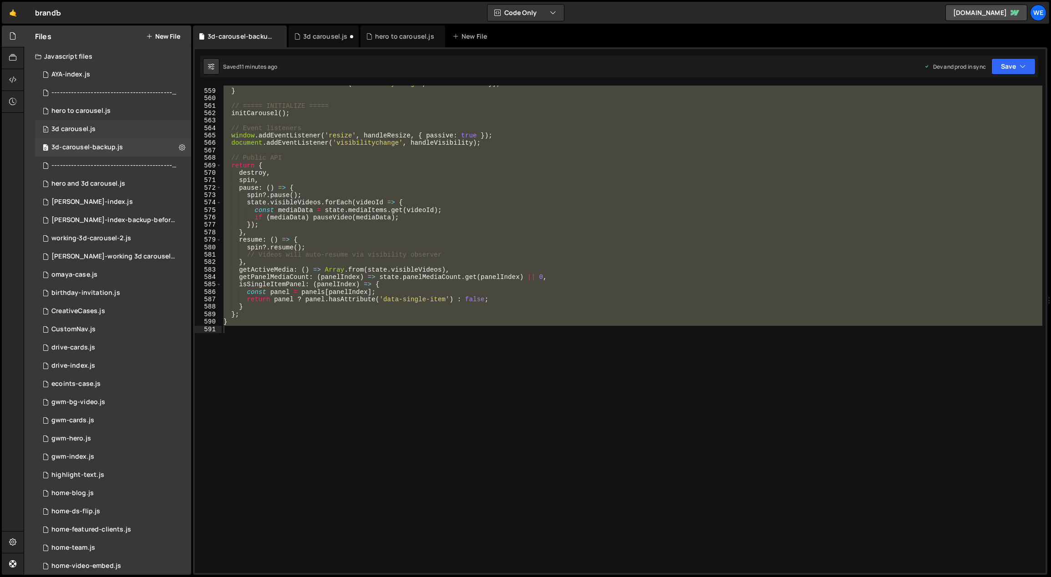
click at [85, 128] on div "3d carousel.js" at bounding box center [73, 129] width 44 height 8
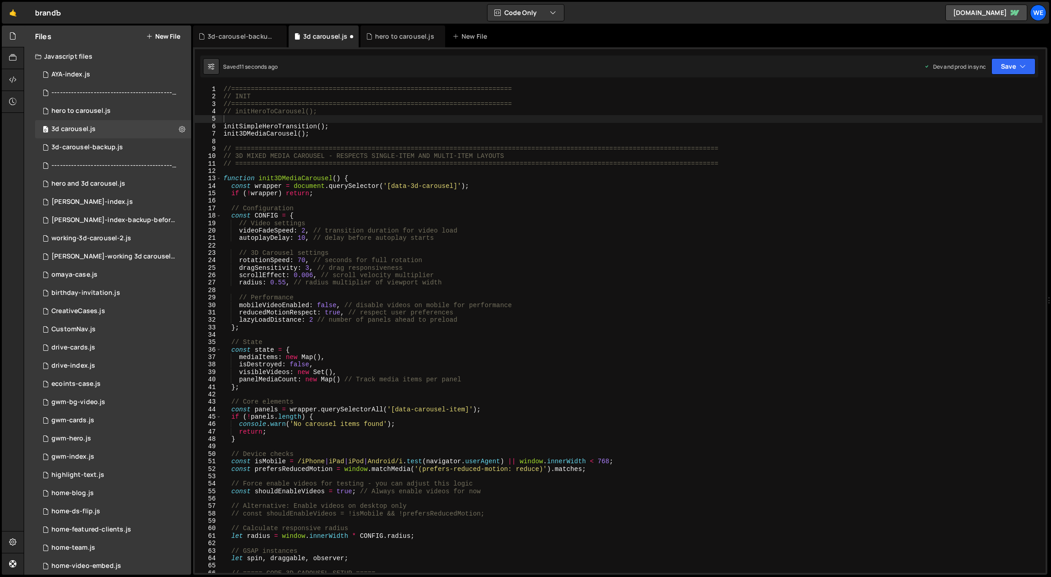
type textarea "initSimpleHeroTransition();"
click at [344, 123] on div "//======================================================================== // I…" at bounding box center [632, 337] width 821 height 503
paste textarea "initHeroTransitionEffects()"
click at [562, 231] on div "//======================================================================== // I…" at bounding box center [632, 337] width 821 height 503
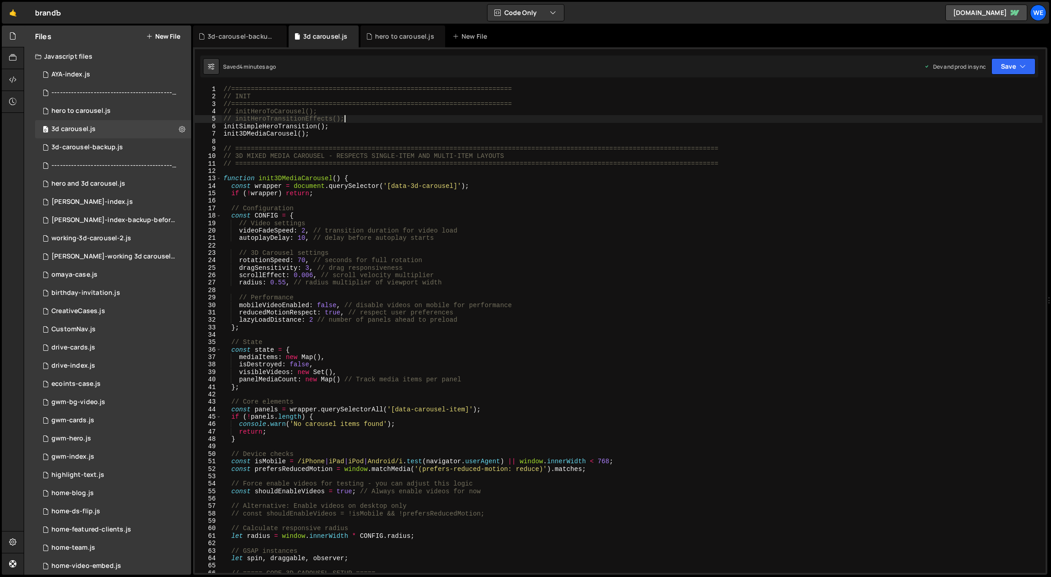
type textarea "videoFadeSpeed: 2, // transition duration for video load"
